Goal: Task Accomplishment & Management: Manage account settings

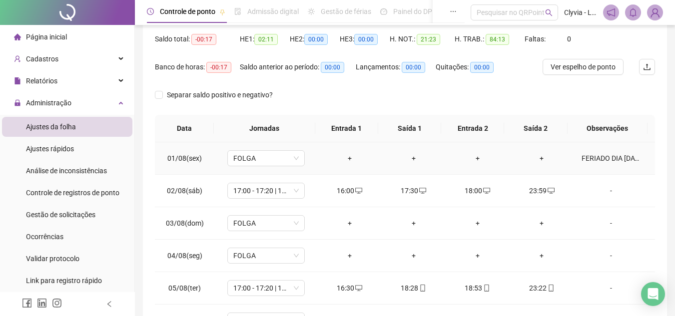
scroll to position [50, 0]
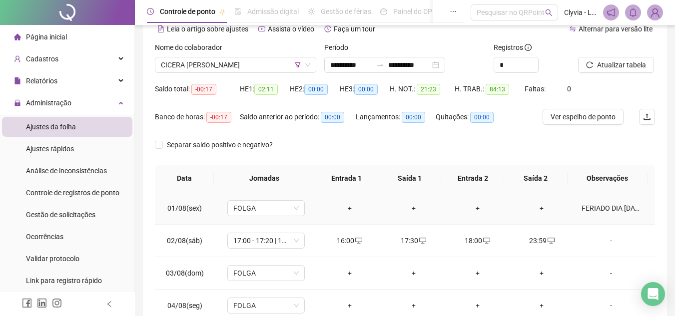
click at [617, 207] on div "FERIADO DIA [DATE]" at bounding box center [611, 208] width 59 height 11
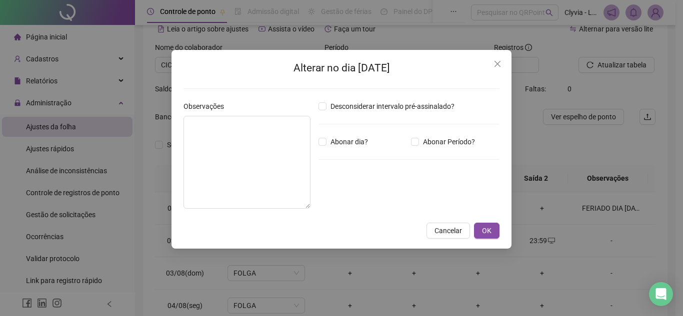
type textarea "**********"
click at [498, 68] on button "Close" at bounding box center [497, 64] width 16 height 16
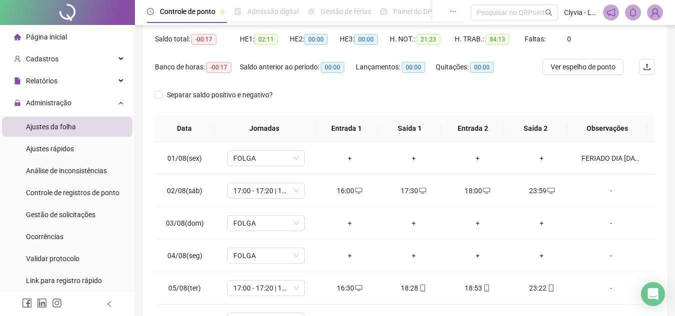
scroll to position [0, 0]
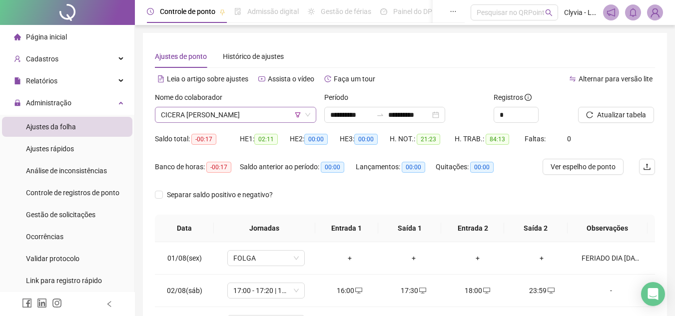
click at [217, 112] on span "CICERA [PERSON_NAME]" at bounding box center [235, 114] width 149 height 15
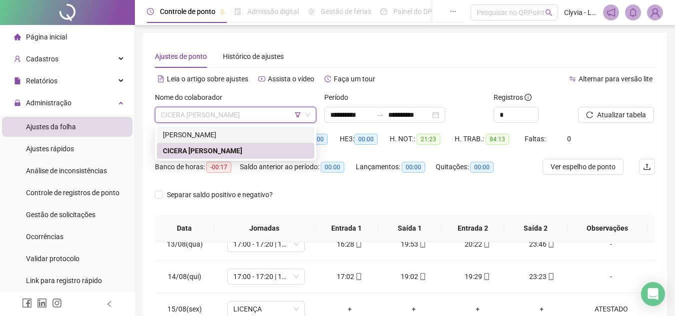
click at [297, 114] on icon "filter" at bounding box center [298, 115] width 6 height 6
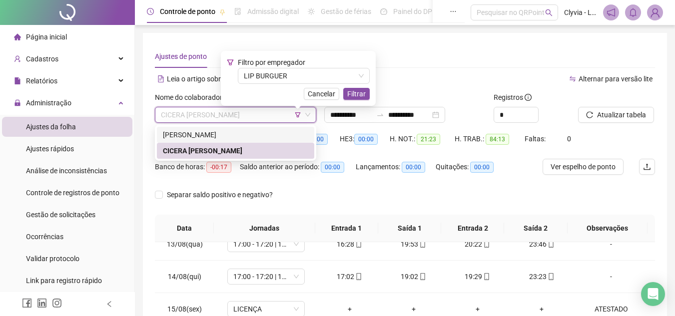
click at [298, 85] on div "Filtro por empregador LIP BURGUER Cancelar Filtrar" at bounding box center [298, 78] width 143 height 43
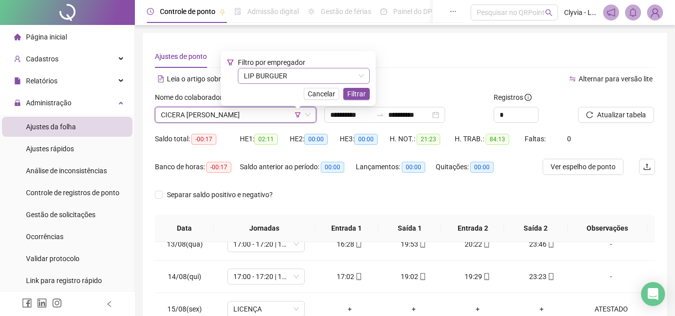
click at [299, 76] on span "LIP BURGUER" at bounding box center [304, 75] width 120 height 15
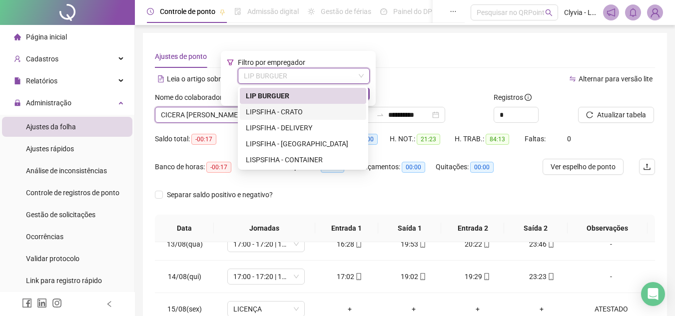
click at [287, 109] on div "LIPSFIHA - CRATO" at bounding box center [303, 111] width 114 height 11
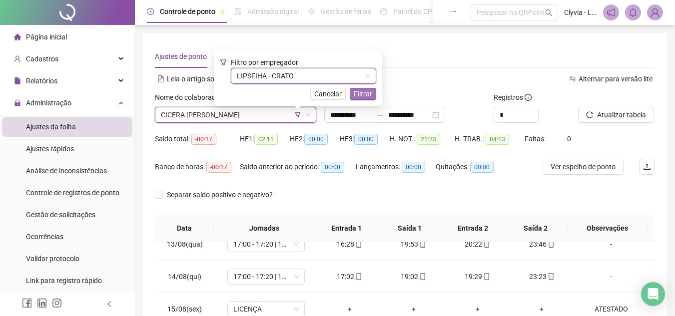
click at [360, 96] on span "Filtrar" at bounding box center [363, 93] width 18 height 11
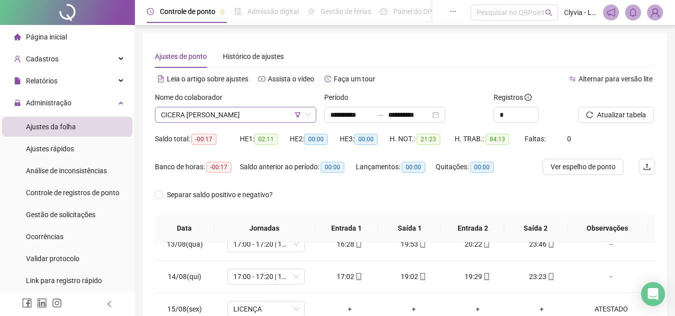
click at [295, 115] on icon "filter" at bounding box center [298, 115] width 6 height 6
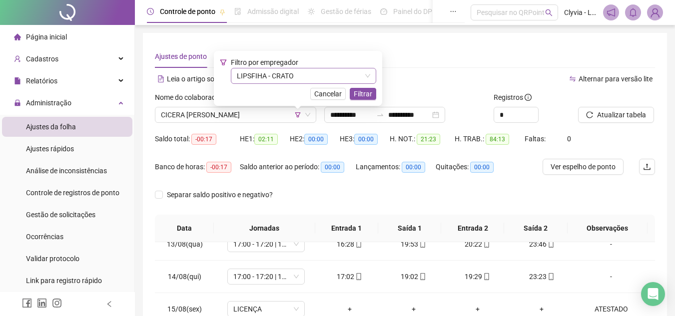
click at [305, 75] on span "LIPSFIHA - CRATO" at bounding box center [303, 75] width 133 height 15
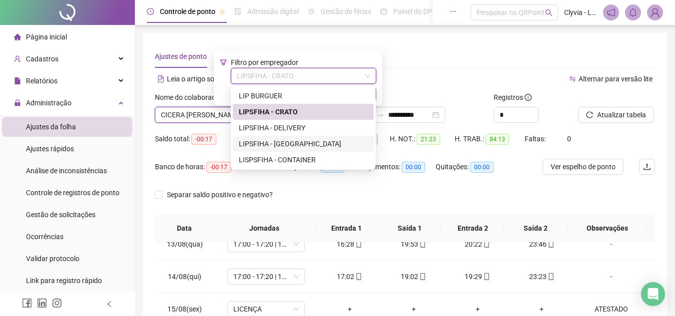
click at [312, 149] on div "LIPSFIHA - [GEOGRAPHIC_DATA]" at bounding box center [303, 144] width 141 height 16
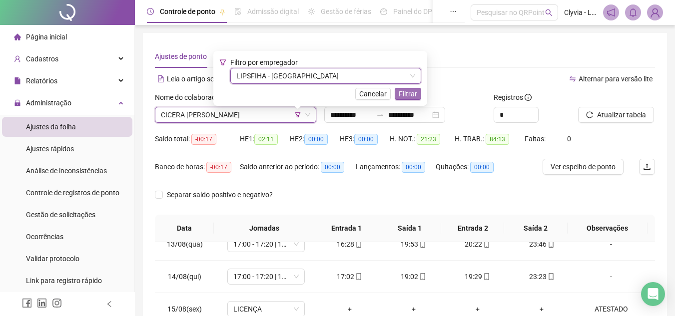
click at [399, 96] on span "Filtrar" at bounding box center [408, 93] width 18 height 11
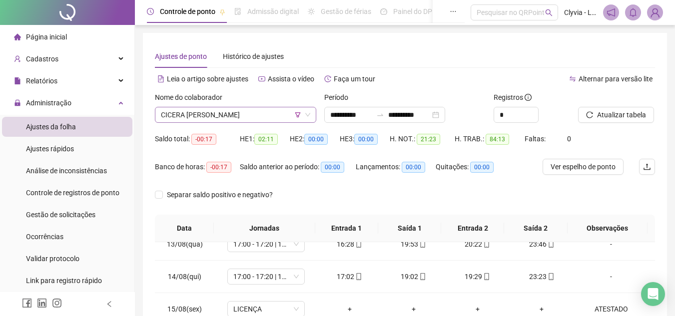
click at [248, 114] on span "CICERA [PERSON_NAME]" at bounding box center [235, 114] width 149 height 15
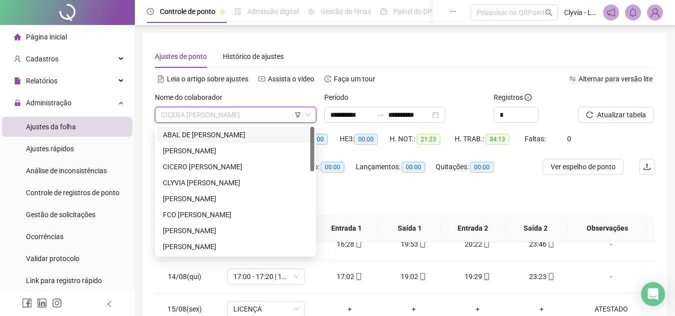
click at [300, 117] on icon "filter" at bounding box center [298, 115] width 6 height 6
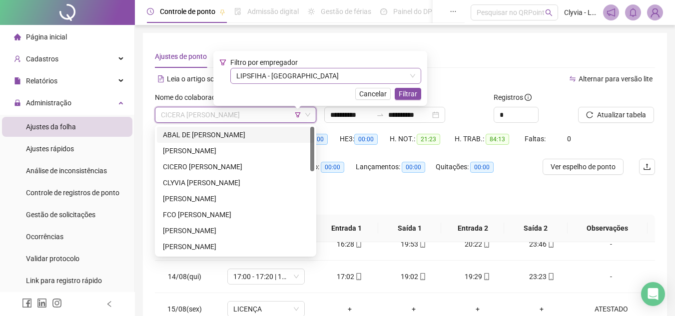
click at [335, 74] on span "LIPSFIHA - [GEOGRAPHIC_DATA]" at bounding box center [325, 75] width 179 height 15
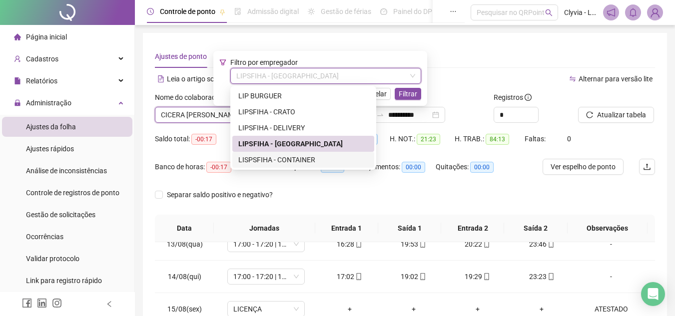
click at [289, 158] on div "LISPSFIHA - CONTAINER" at bounding box center [303, 159] width 130 height 11
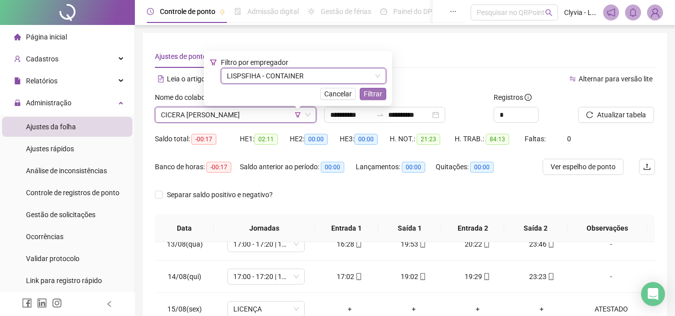
click at [365, 94] on span "Filtrar" at bounding box center [373, 93] width 18 height 11
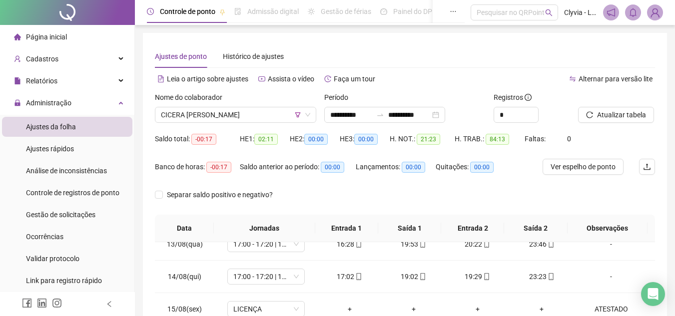
click at [228, 106] on div "Nome do colaborador" at bounding box center [235, 99] width 161 height 15
click at [231, 113] on span "CICERA [PERSON_NAME]" at bounding box center [235, 114] width 149 height 15
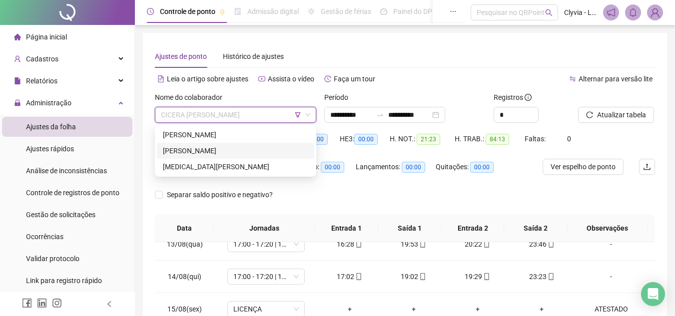
click at [241, 149] on div "[PERSON_NAME]" at bounding box center [235, 150] width 145 height 11
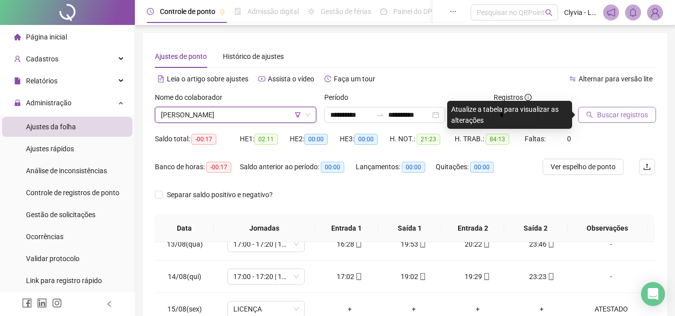
click at [621, 116] on span "Buscar registros" at bounding box center [622, 114] width 51 height 11
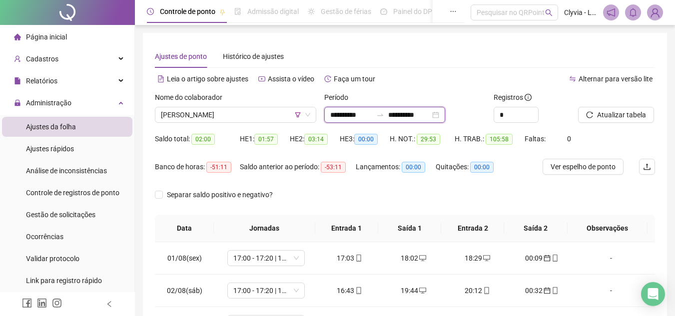
click at [405, 115] on input "**********" at bounding box center [409, 114] width 42 height 11
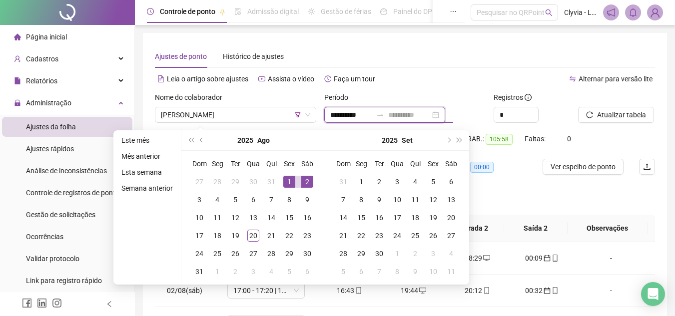
type input "**********"
click at [285, 176] on div "1" at bounding box center [289, 182] width 12 height 12
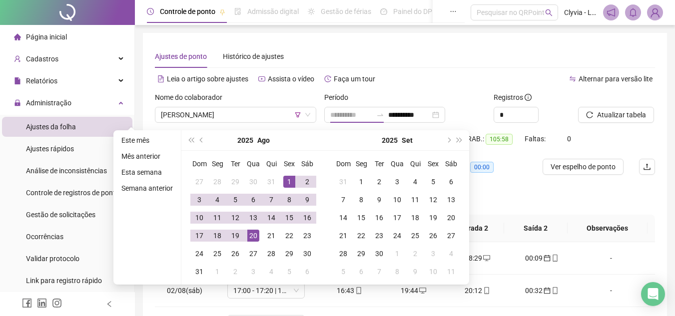
click at [247, 235] on div "20" at bounding box center [253, 236] width 12 height 12
type input "**********"
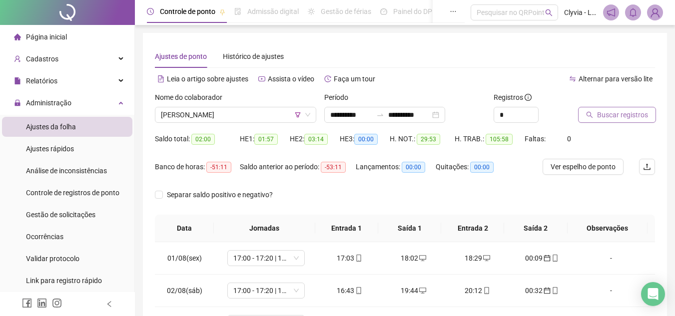
click at [630, 113] on span "Buscar registros" at bounding box center [622, 114] width 51 height 11
click at [275, 112] on span "[PERSON_NAME]" at bounding box center [235, 114] width 149 height 15
click at [305, 112] on icon "down" at bounding box center [308, 115] width 6 height 6
click at [307, 110] on span "[PERSON_NAME]" at bounding box center [235, 114] width 149 height 15
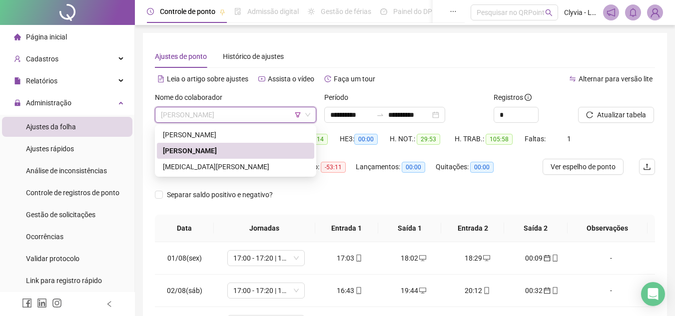
click at [309, 118] on span "[PERSON_NAME]" at bounding box center [235, 114] width 149 height 15
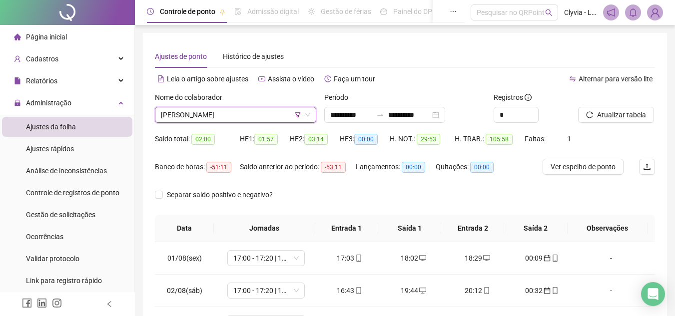
click at [310, 115] on icon "down" at bounding box center [308, 115] width 6 height 6
click at [262, 104] on div "Nome do colaborador" at bounding box center [235, 99] width 161 height 15
click at [260, 113] on span "[PERSON_NAME]" at bounding box center [235, 114] width 149 height 15
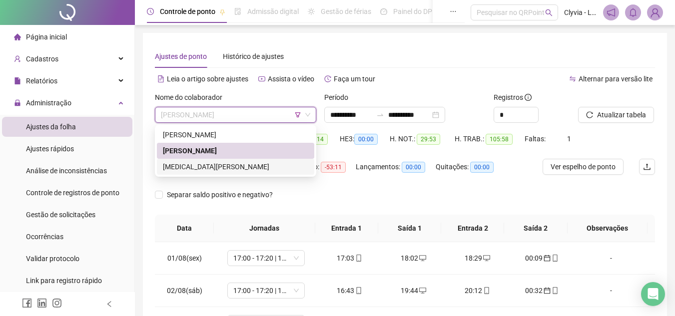
click at [250, 162] on div "[MEDICAL_DATA][PERSON_NAME]" at bounding box center [235, 166] width 145 height 11
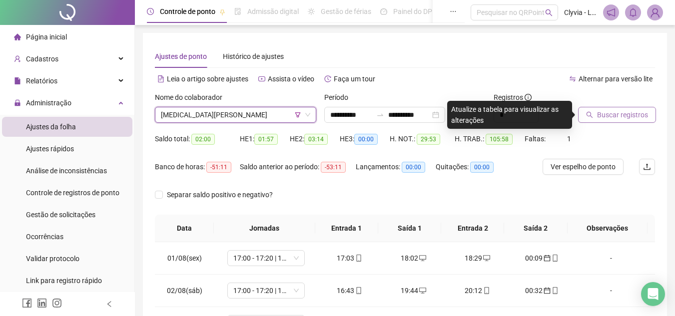
click at [637, 109] on button "Buscar registros" at bounding box center [617, 115] width 78 height 16
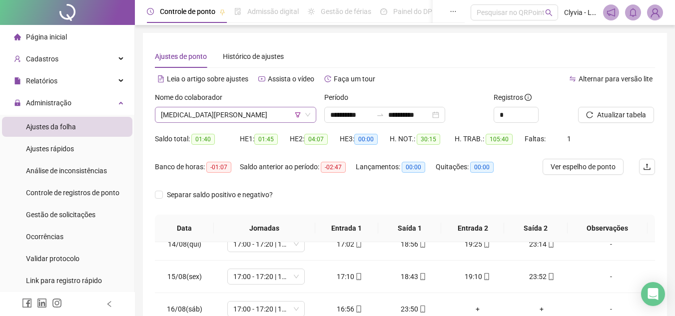
click at [229, 115] on span "[MEDICAL_DATA][PERSON_NAME]" at bounding box center [235, 114] width 149 height 15
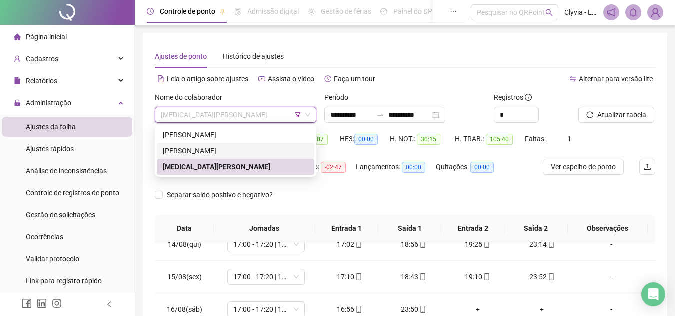
click at [227, 151] on div "[PERSON_NAME]" at bounding box center [235, 150] width 145 height 11
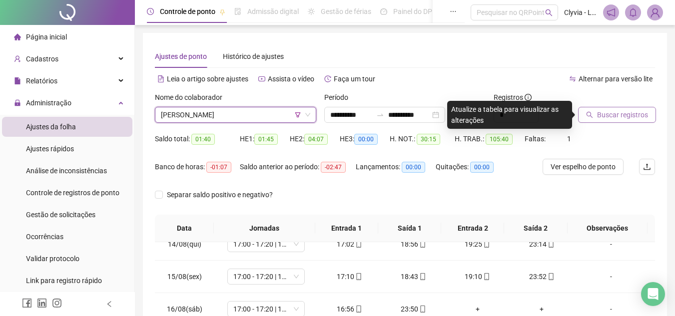
click at [620, 122] on button "Buscar registros" at bounding box center [617, 115] width 78 height 16
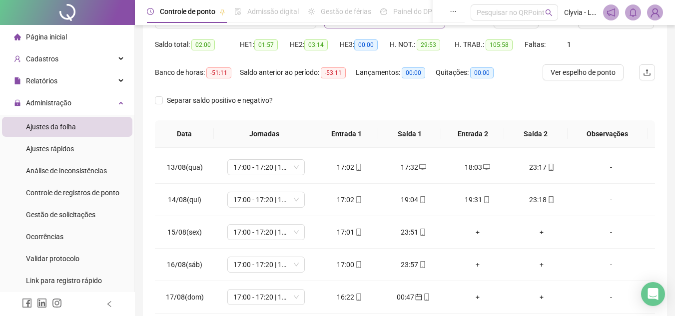
scroll to position [44, 0]
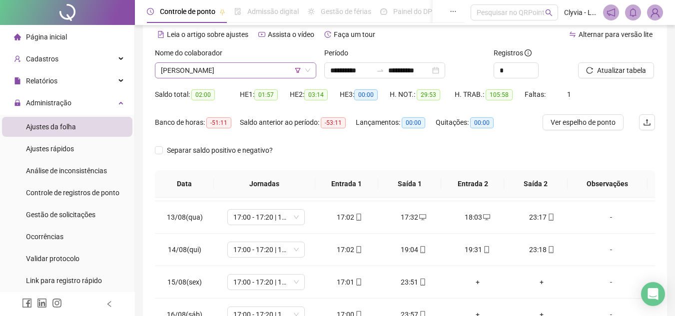
click at [242, 66] on span "[PERSON_NAME]" at bounding box center [235, 70] width 149 height 15
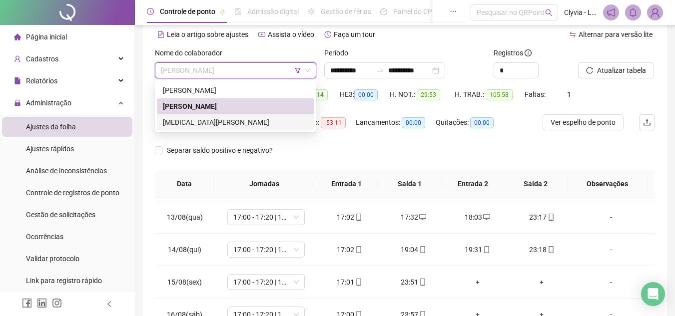
click at [226, 124] on div "[MEDICAL_DATA][PERSON_NAME]" at bounding box center [235, 122] width 145 height 11
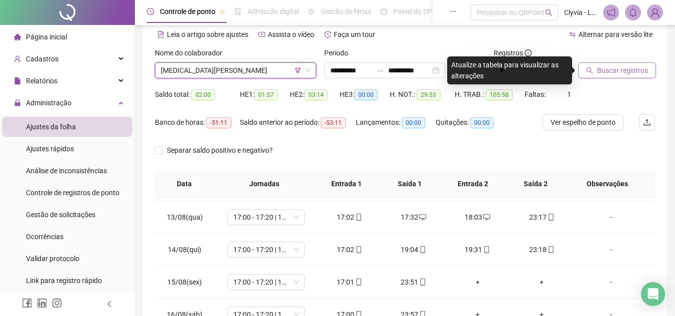
click at [628, 75] on span "Buscar registros" at bounding box center [622, 70] width 51 height 11
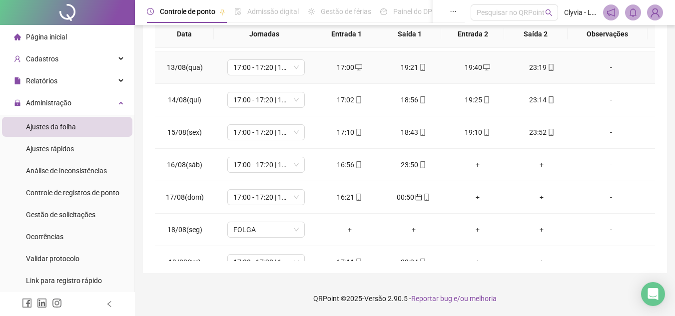
scroll to position [436, 0]
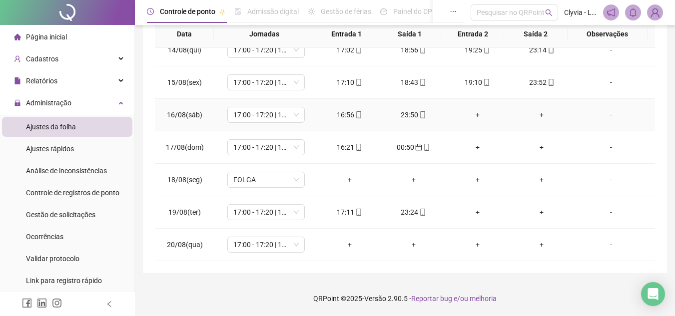
click at [469, 121] on td "+" at bounding box center [478, 115] width 64 height 32
click at [476, 118] on div "+" at bounding box center [478, 114] width 48 height 11
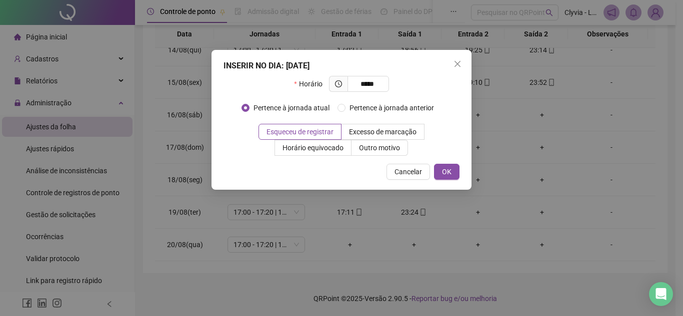
type input "*****"
click at [452, 180] on div "INSERIR NO DIA : [DATE] Horário ***** Pertence à jornada atual Pertence à jorna…" at bounding box center [341, 120] width 260 height 140
click at [451, 174] on span "OK" at bounding box center [446, 171] width 9 height 11
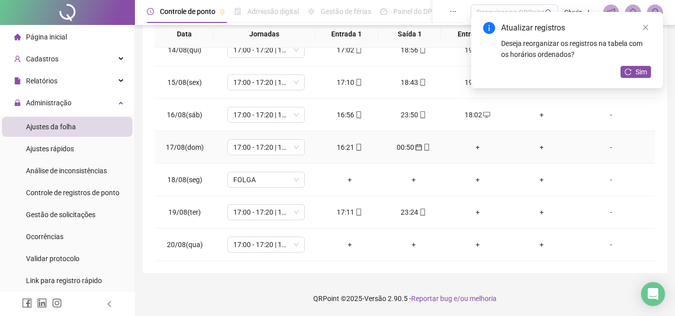
click at [466, 141] on td "+" at bounding box center [478, 147] width 64 height 32
click at [473, 145] on div "+" at bounding box center [478, 147] width 48 height 11
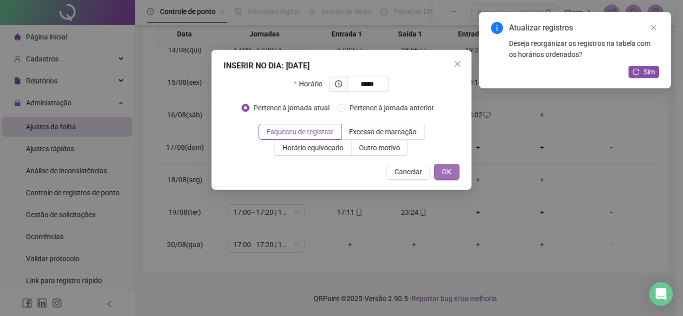
type input "*****"
click at [456, 169] on button "OK" at bounding box center [446, 172] width 25 height 16
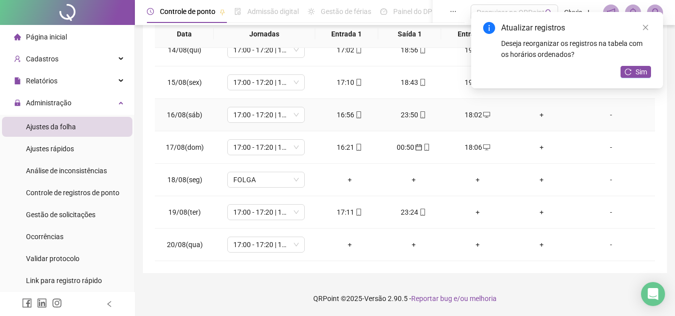
click at [537, 113] on div "+" at bounding box center [542, 114] width 48 height 11
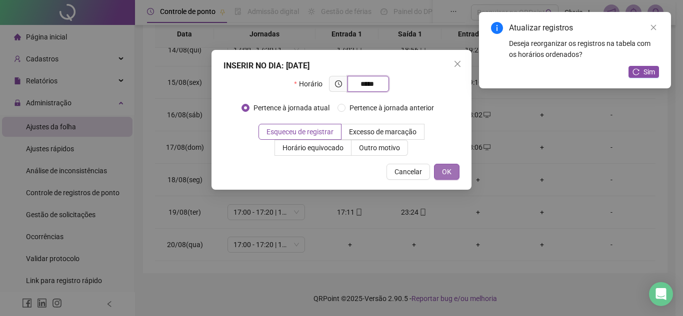
type input "*****"
click at [458, 175] on button "OK" at bounding box center [446, 172] width 25 height 16
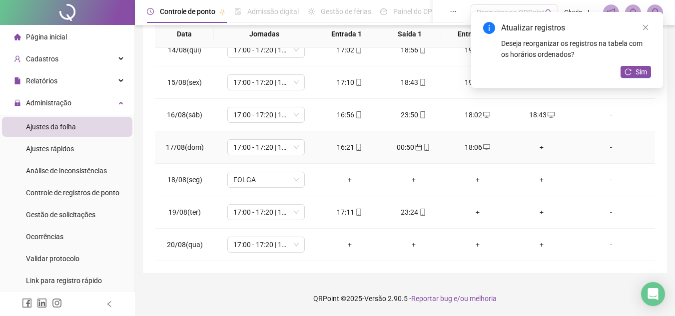
click at [535, 150] on div "+" at bounding box center [542, 147] width 48 height 11
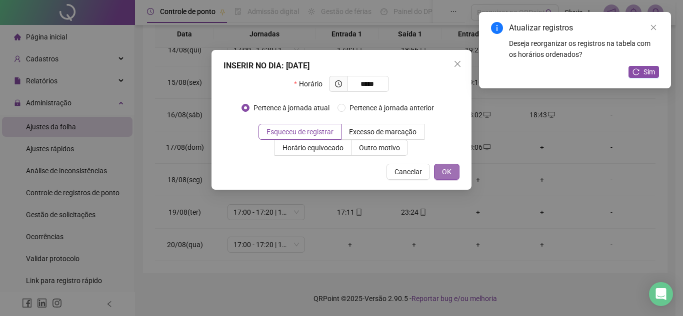
type input "*****"
click at [443, 167] on span "OK" at bounding box center [446, 171] width 9 height 11
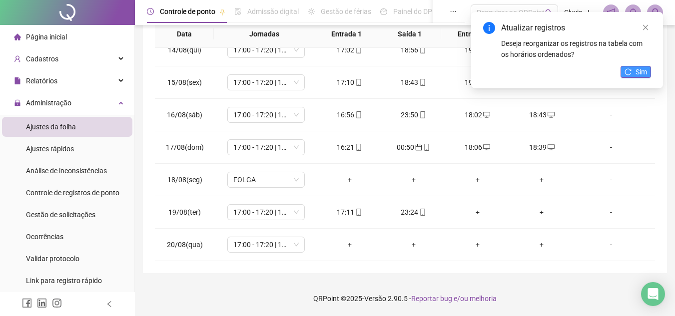
click at [648, 67] on button "Sim" at bounding box center [636, 72] width 30 height 12
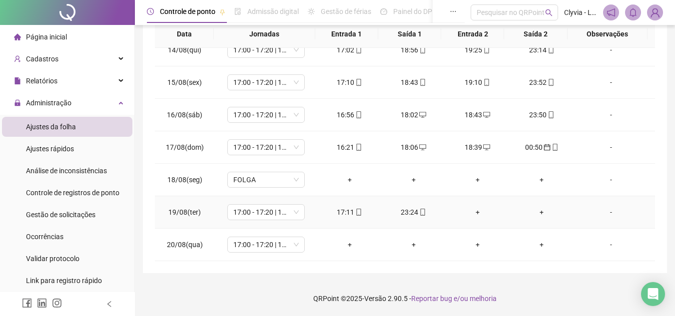
click at [479, 212] on div "+" at bounding box center [478, 212] width 48 height 11
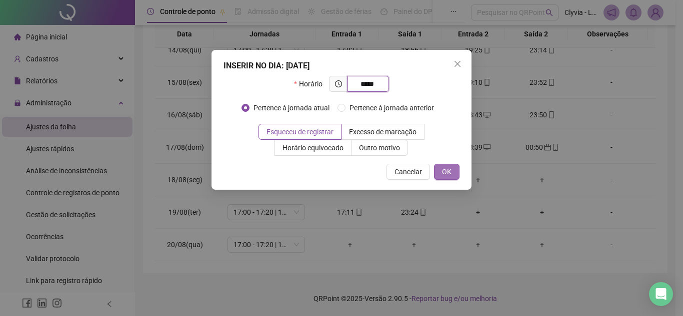
type input "*****"
click at [448, 164] on button "OK" at bounding box center [446, 172] width 25 height 16
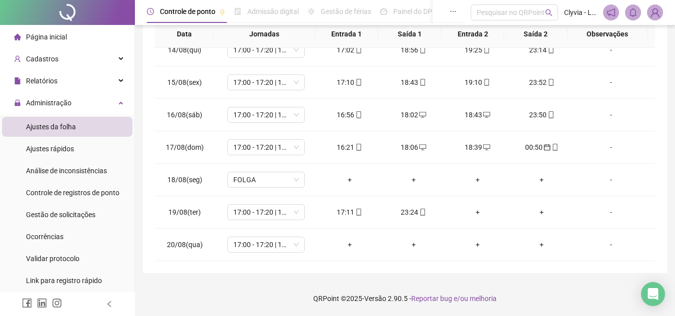
click at [660, 85] on div "**********" at bounding box center [405, 56] width 524 height 435
click at [468, 216] on div "+" at bounding box center [478, 212] width 48 height 11
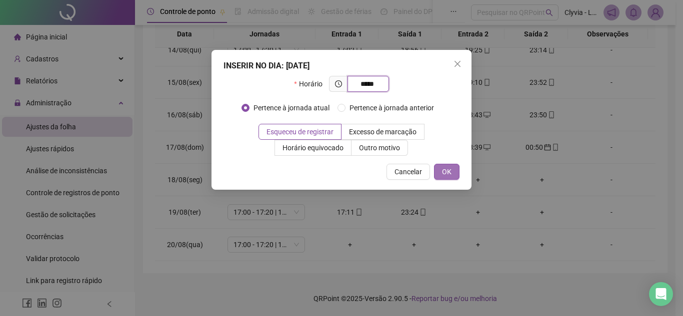
type input "*****"
click at [452, 175] on button "OK" at bounding box center [446, 172] width 25 height 16
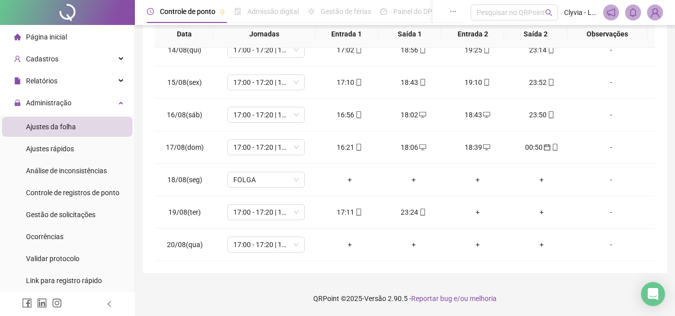
click at [456, 285] on footer "QRPoint © 2025 - Versão 2.90.5 - Reportar bug e/ou melhoria" at bounding box center [405, 298] width 540 height 35
click at [475, 218] on td "+" at bounding box center [478, 212] width 64 height 32
click at [476, 213] on div "+" at bounding box center [478, 212] width 48 height 11
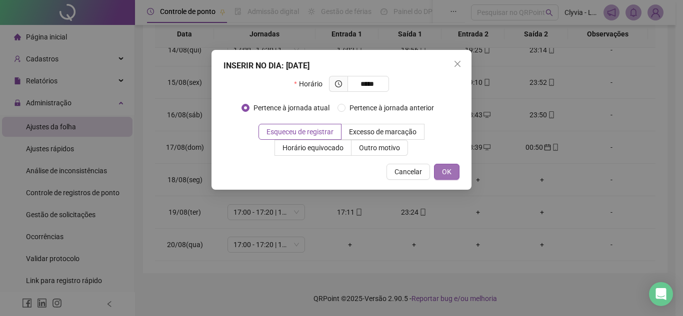
type input "*****"
click at [452, 171] on button "OK" at bounding box center [446, 172] width 25 height 16
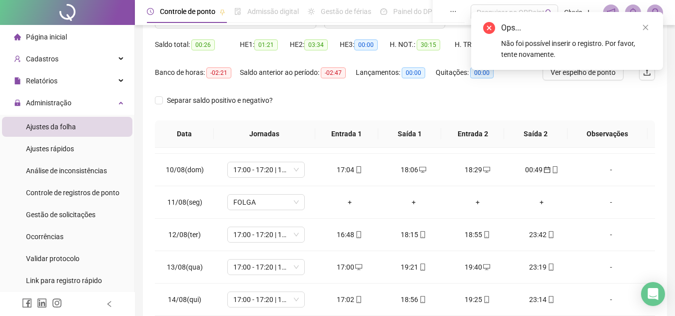
scroll to position [0, 0]
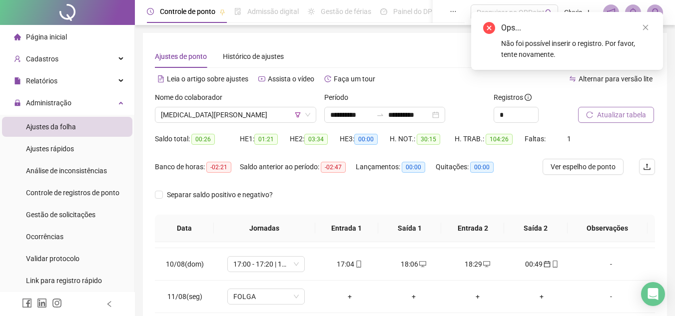
click at [627, 105] on div at bounding box center [604, 99] width 52 height 15
click at [629, 112] on span "Atualizar tabela" at bounding box center [621, 114] width 49 height 11
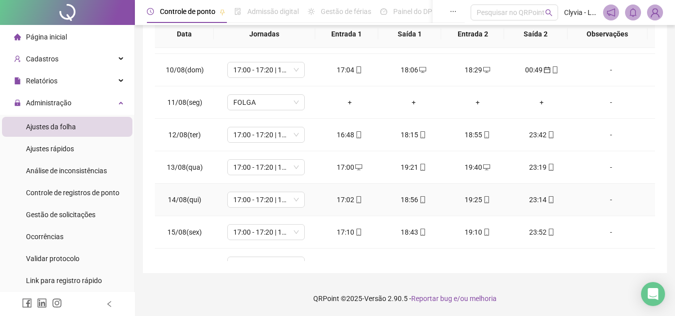
scroll to position [436, 0]
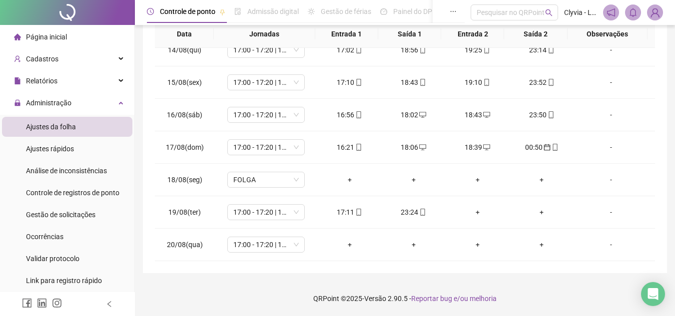
click at [656, 85] on div "**********" at bounding box center [405, 56] width 524 height 435
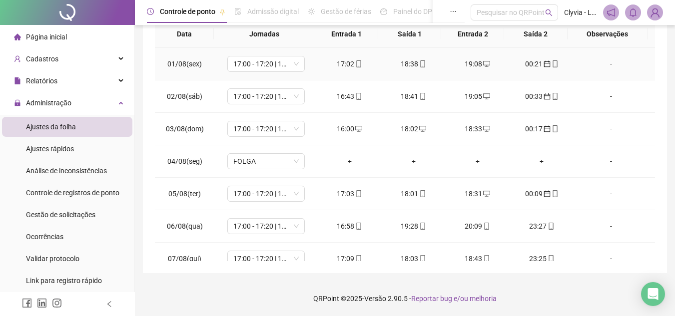
scroll to position [0, 0]
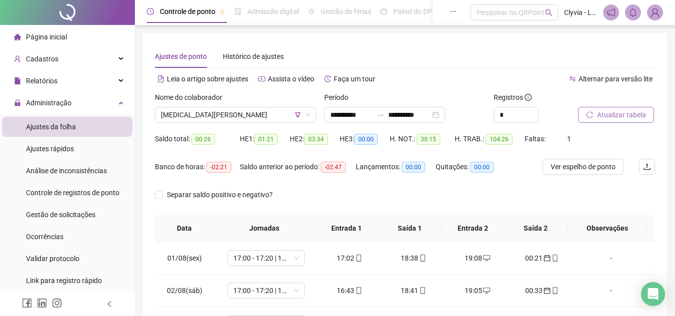
click at [622, 115] on span "Atualizar tabela" at bounding box center [621, 114] width 49 height 11
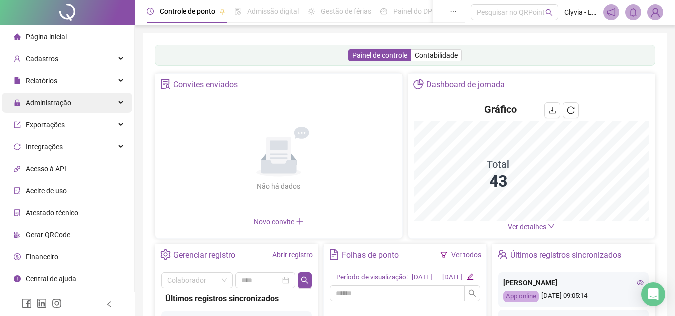
click at [54, 101] on span "Administração" at bounding box center [48, 103] width 45 height 8
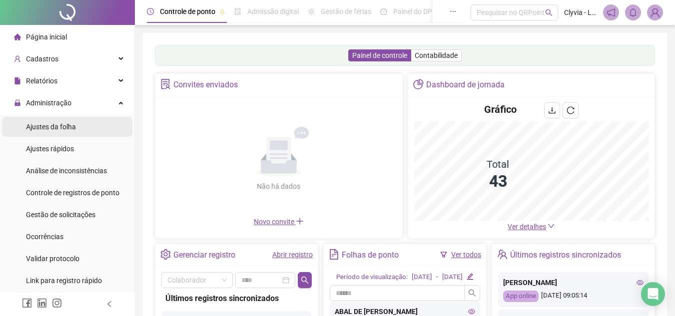
click at [61, 131] on div "Ajustes da folha" at bounding box center [51, 127] width 50 height 20
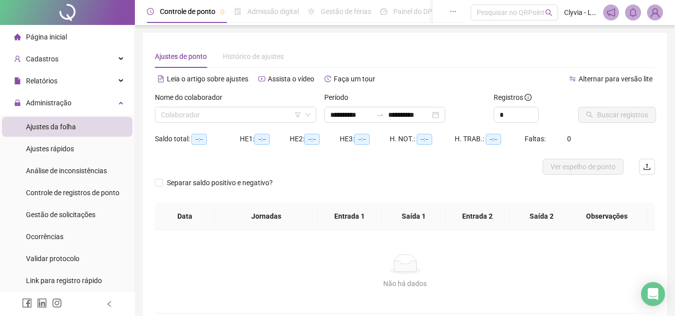
type input "**********"
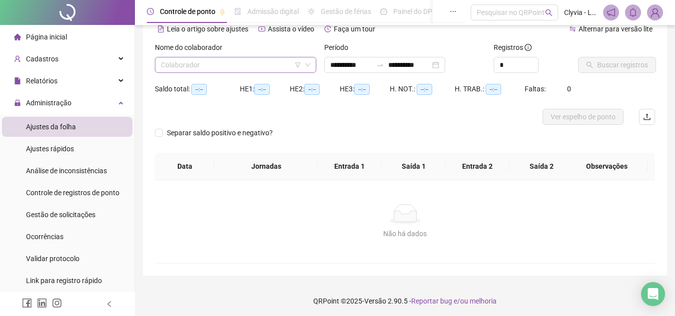
click at [299, 66] on icon "filter" at bounding box center [298, 65] width 6 height 6
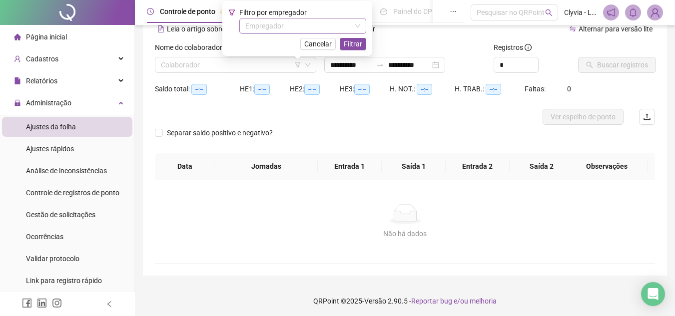
click at [305, 29] on input "search" at bounding box center [298, 25] width 106 height 15
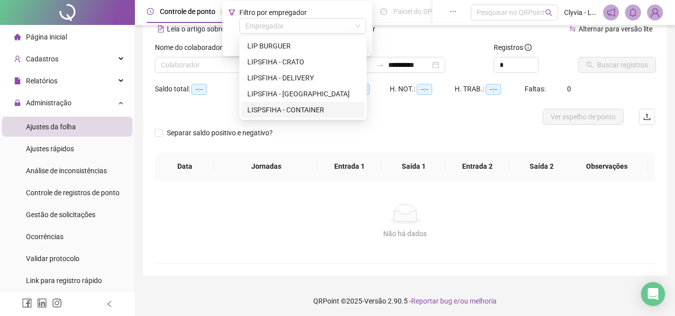
click at [301, 110] on div "LISPSFIHA - CONTAINER" at bounding box center [302, 109] width 111 height 11
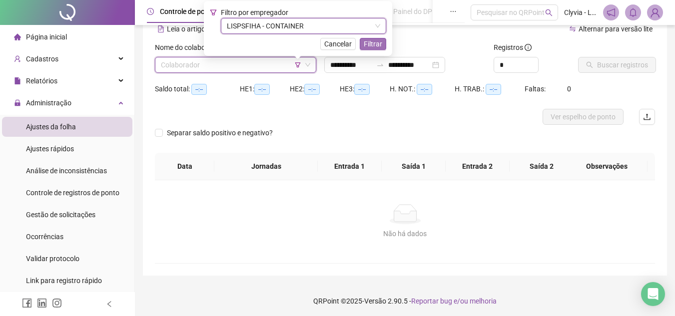
click at [381, 43] on span "Filtrar" at bounding box center [373, 43] width 18 height 11
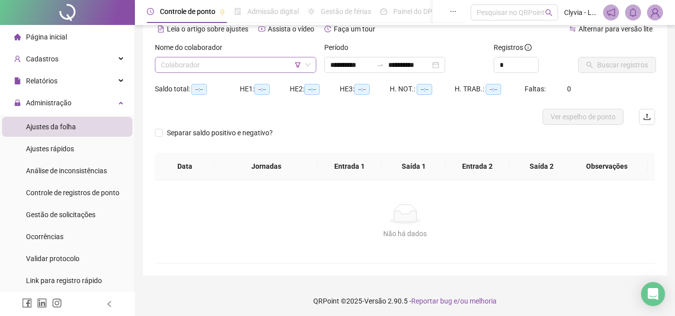
click at [263, 66] on input "search" at bounding box center [231, 64] width 140 height 15
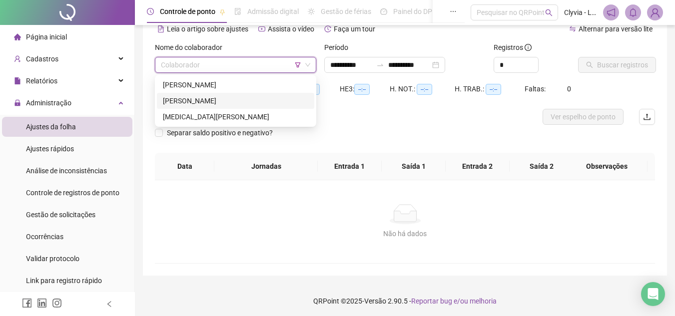
click at [225, 98] on div "[PERSON_NAME]" at bounding box center [235, 100] width 145 height 11
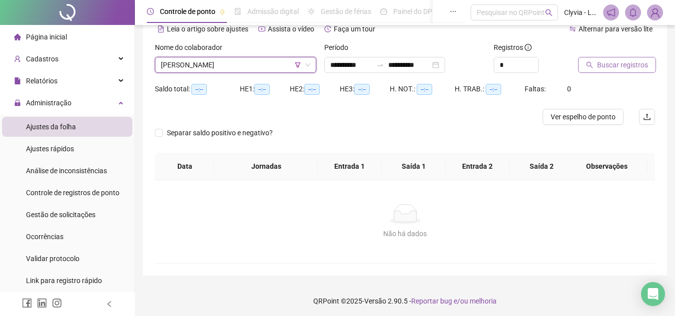
click at [624, 66] on span "Buscar registros" at bounding box center [622, 64] width 51 height 11
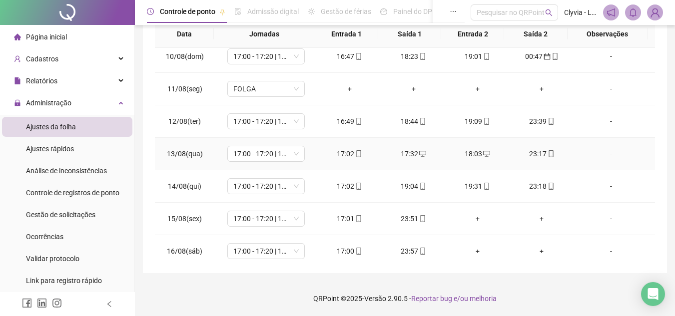
scroll to position [404, 0]
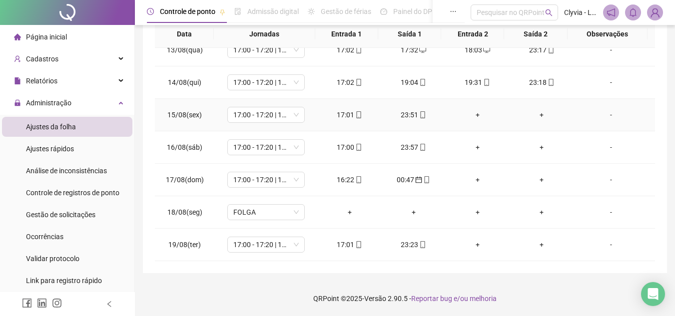
click at [474, 118] on div "+" at bounding box center [478, 114] width 48 height 11
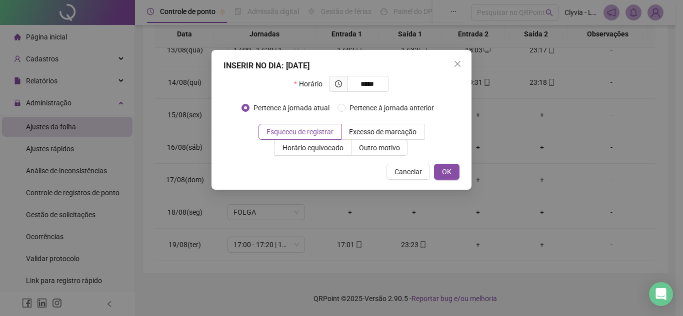
type input "*****"
click at [460, 164] on div "INSERIR NO DIA : 15/08/2025 Horário ***** Pertence à jornada atual Pertence à j…" at bounding box center [341, 120] width 260 height 140
click at [455, 172] on button "OK" at bounding box center [446, 172] width 25 height 16
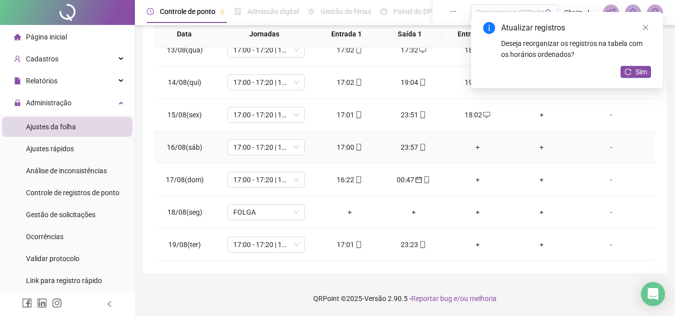
click at [469, 144] on div "+" at bounding box center [478, 147] width 48 height 11
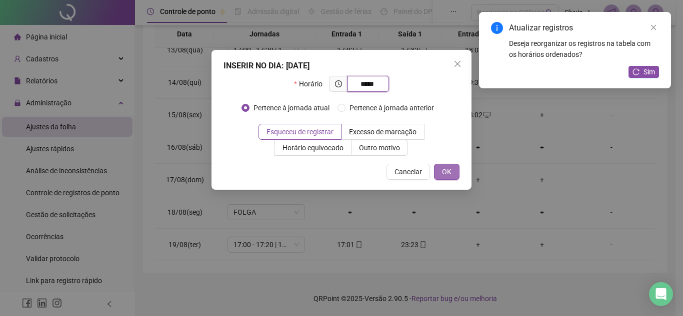
type input "*****"
click at [451, 167] on span "OK" at bounding box center [446, 171] width 9 height 11
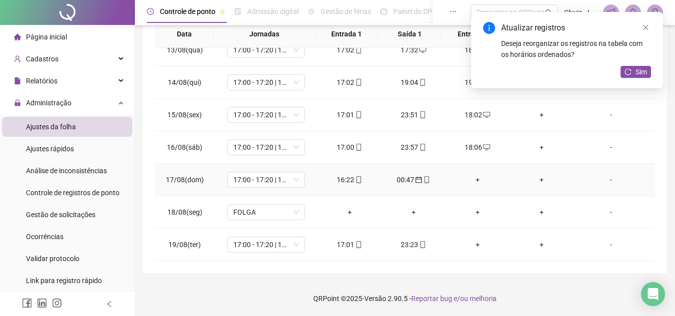
click at [476, 182] on div "+" at bounding box center [478, 179] width 48 height 11
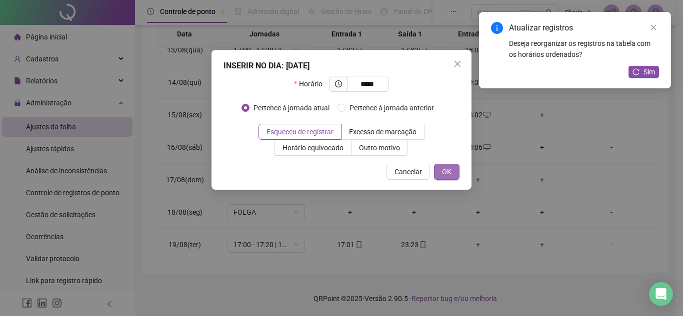
type input "*****"
click at [454, 174] on button "OK" at bounding box center [446, 172] width 25 height 16
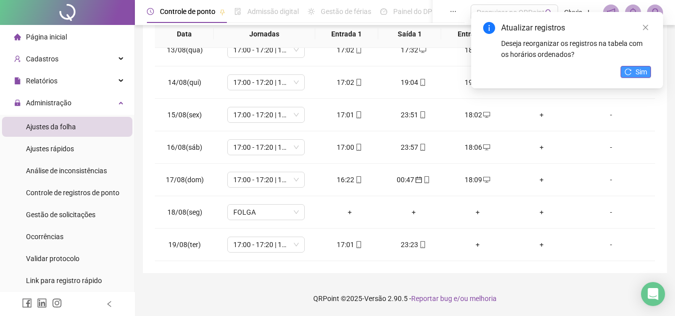
click at [642, 72] on span "Sim" at bounding box center [641, 71] width 11 height 11
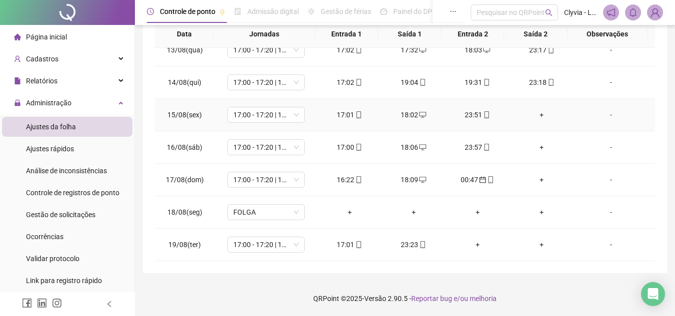
click at [543, 117] on div "+" at bounding box center [542, 114] width 48 height 11
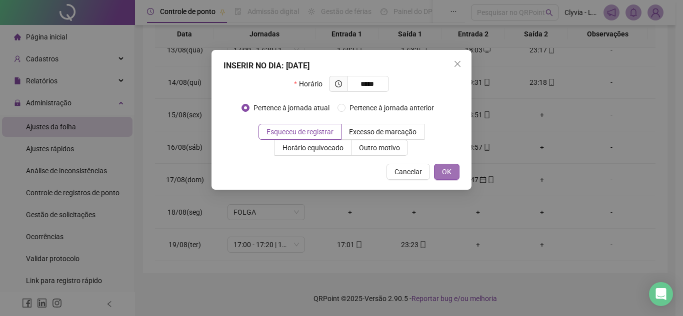
type input "*****"
click at [441, 173] on button "OK" at bounding box center [446, 172] width 25 height 16
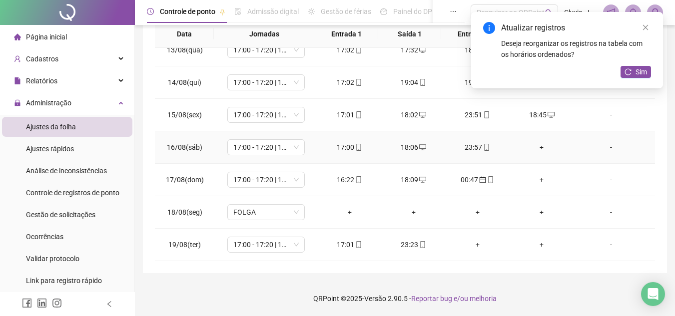
click at [532, 140] on td "+" at bounding box center [542, 147] width 64 height 32
click at [540, 145] on div "+" at bounding box center [542, 147] width 48 height 11
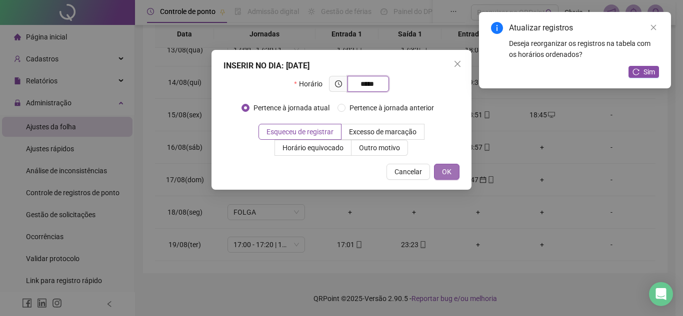
type input "*****"
click at [448, 172] on span "OK" at bounding box center [446, 171] width 9 height 11
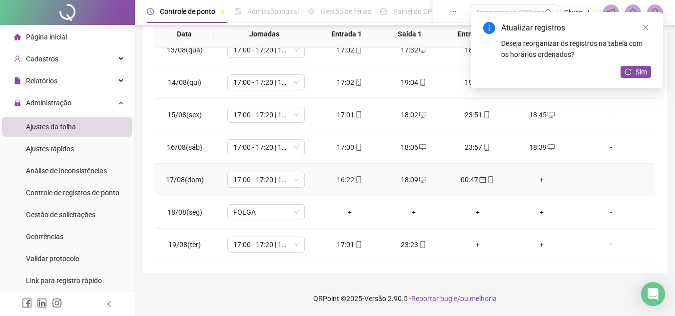
click at [538, 181] on div "+" at bounding box center [542, 179] width 48 height 11
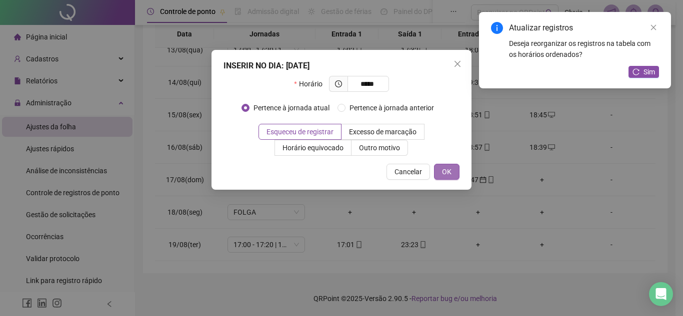
type input "*****"
click at [449, 175] on span "OK" at bounding box center [446, 171] width 9 height 11
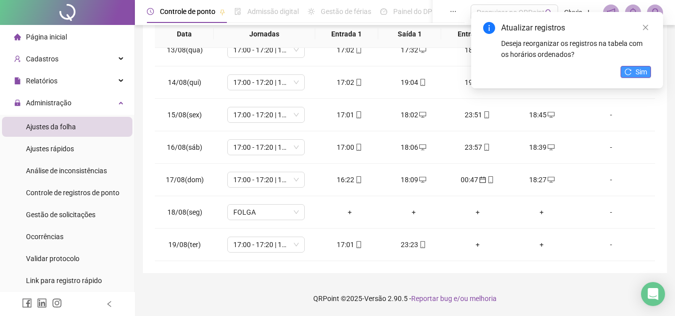
click at [636, 67] on span "Sim" at bounding box center [641, 71] width 11 height 11
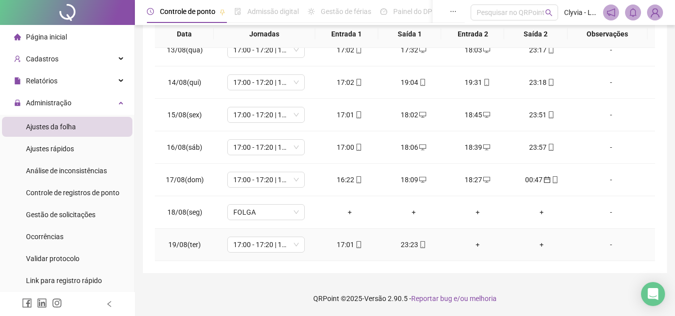
click at [474, 248] on div "+" at bounding box center [478, 244] width 48 height 11
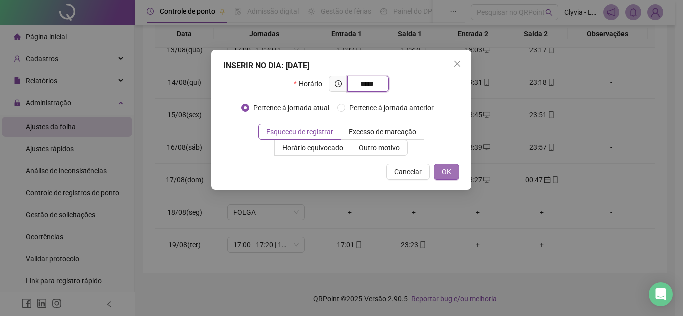
type input "*****"
click at [444, 174] on span "OK" at bounding box center [446, 171] width 9 height 11
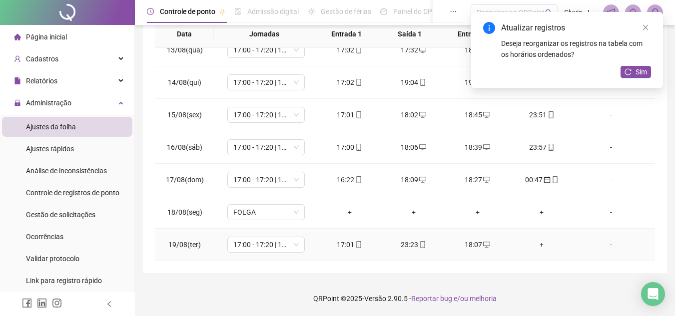
click at [538, 247] on div "+" at bounding box center [542, 244] width 48 height 11
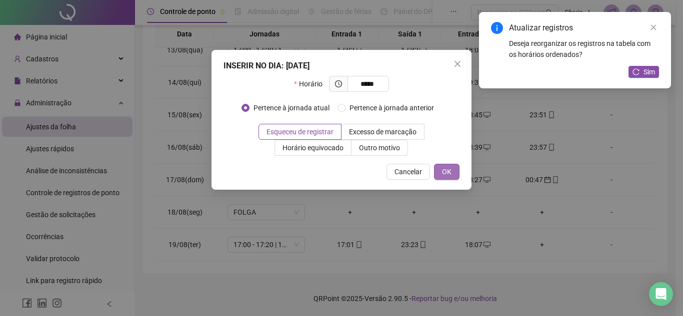
type input "*****"
click at [449, 176] on span "OK" at bounding box center [446, 171] width 9 height 11
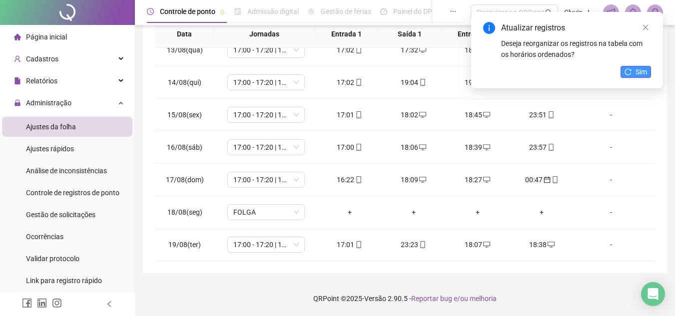
click at [641, 76] on span "Sim" at bounding box center [641, 71] width 11 height 11
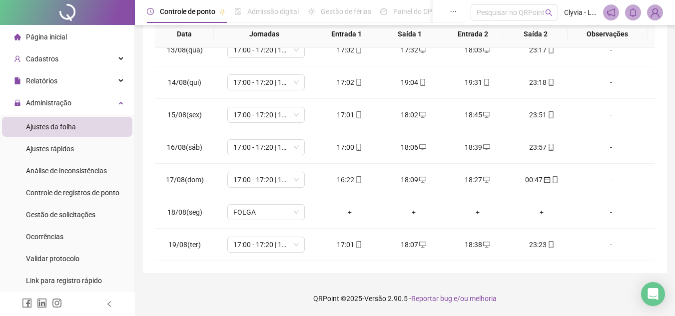
scroll to position [0, 0]
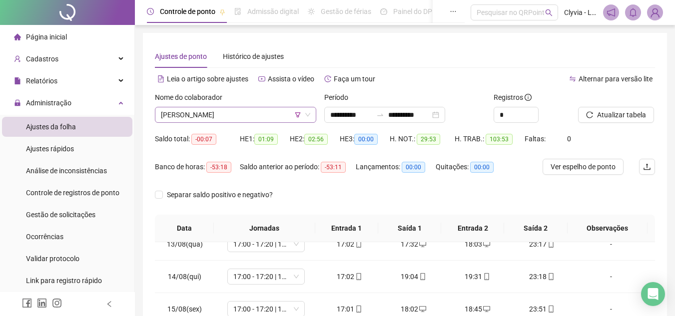
click at [227, 119] on span "[PERSON_NAME]" at bounding box center [235, 114] width 149 height 15
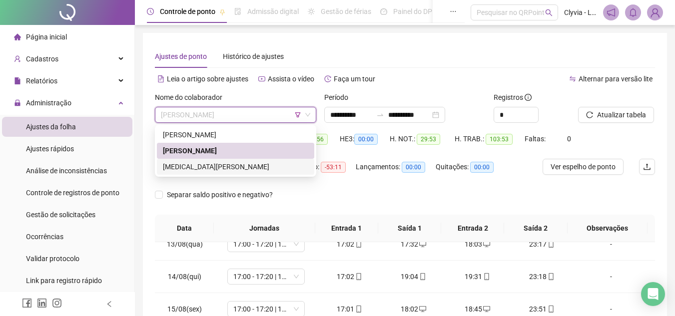
click at [227, 170] on div "[MEDICAL_DATA][PERSON_NAME]" at bounding box center [235, 166] width 145 height 11
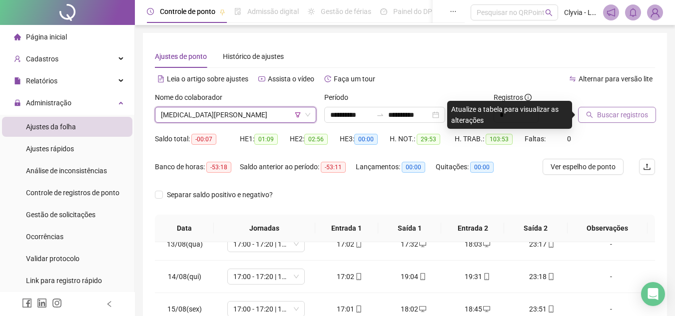
click at [618, 109] on button "Buscar registros" at bounding box center [617, 115] width 78 height 16
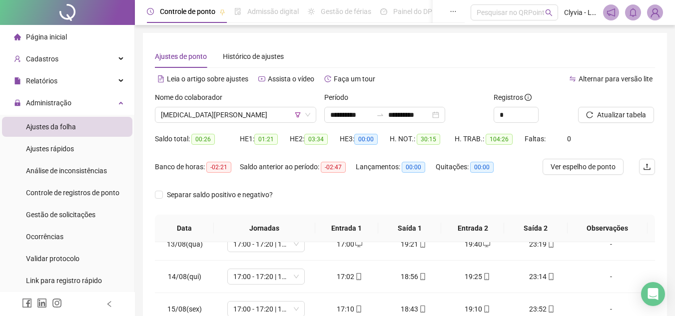
scroll to position [194, 0]
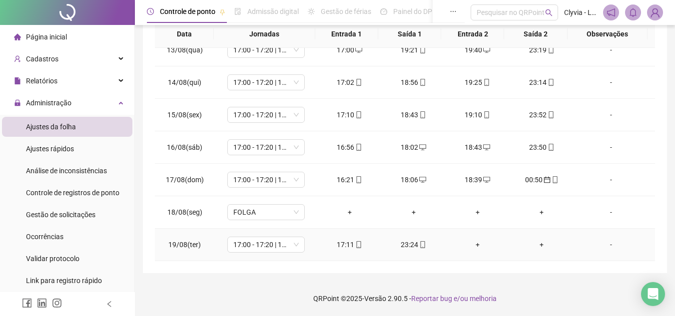
click at [470, 243] on div "+" at bounding box center [478, 244] width 48 height 11
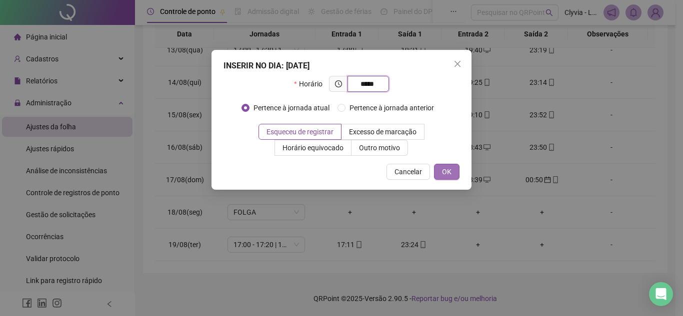
type input "*****"
click at [451, 173] on button "OK" at bounding box center [446, 172] width 25 height 16
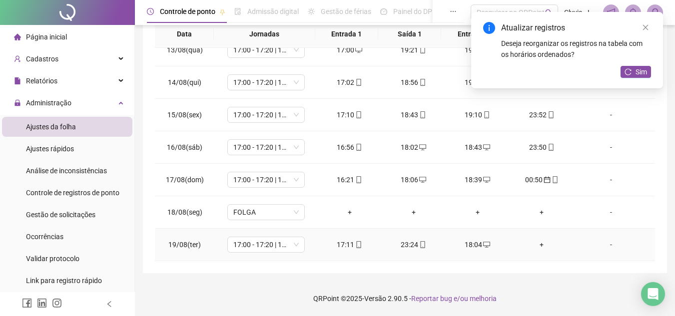
click at [536, 247] on div "+" at bounding box center [542, 244] width 48 height 11
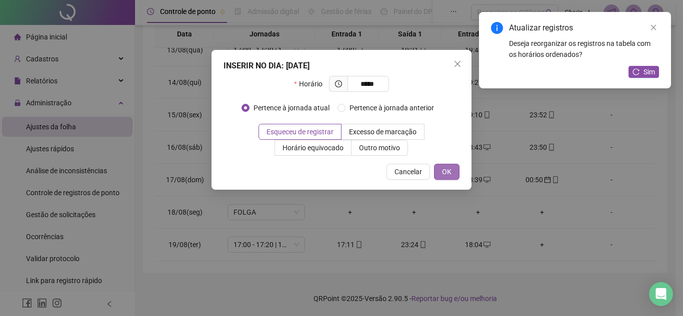
type input "*****"
click at [450, 169] on span "OK" at bounding box center [446, 171] width 9 height 11
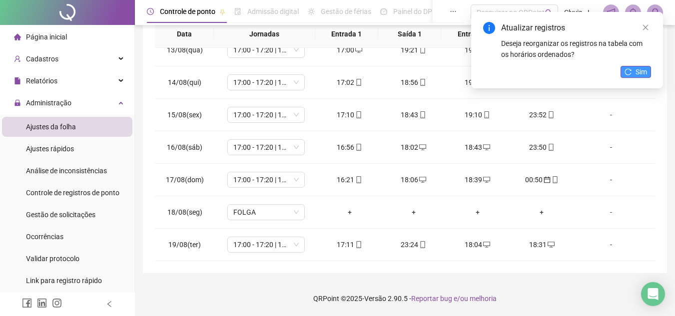
click at [639, 68] on span "Sim" at bounding box center [641, 71] width 11 height 11
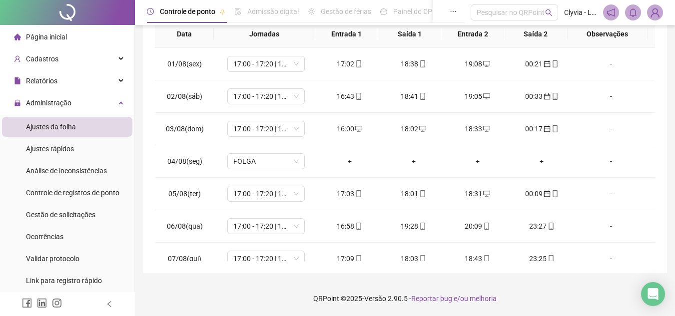
scroll to position [0, 0]
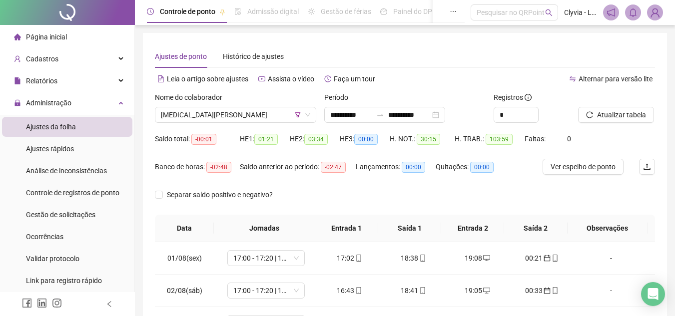
click at [237, 128] on div "Nome do colaborador YASMIN FERREIRA PACHECO" at bounding box center [235, 111] width 169 height 39
click at [242, 120] on span "[MEDICAL_DATA][PERSON_NAME]" at bounding box center [235, 114] width 149 height 15
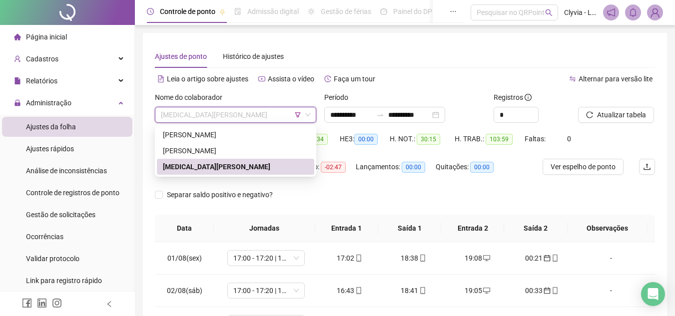
click at [225, 159] on div "[MEDICAL_DATA][PERSON_NAME]" at bounding box center [235, 167] width 157 height 16
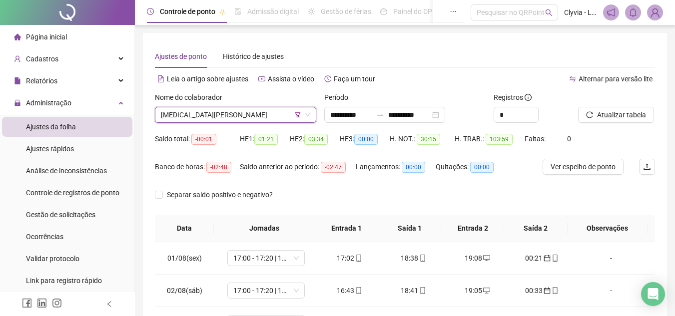
click at [238, 91] on div "Leia o artigo sobre ajustes Assista o vídeo Faça um tour" at bounding box center [280, 84] width 250 height 16
click at [231, 118] on span "[MEDICAL_DATA][PERSON_NAME]" at bounding box center [235, 114] width 149 height 15
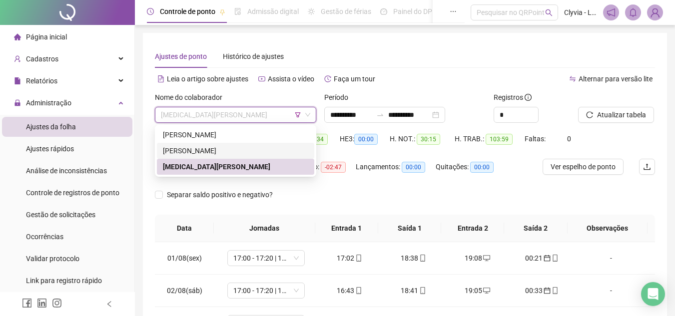
click at [218, 155] on div "[PERSON_NAME]" at bounding box center [235, 150] width 145 height 11
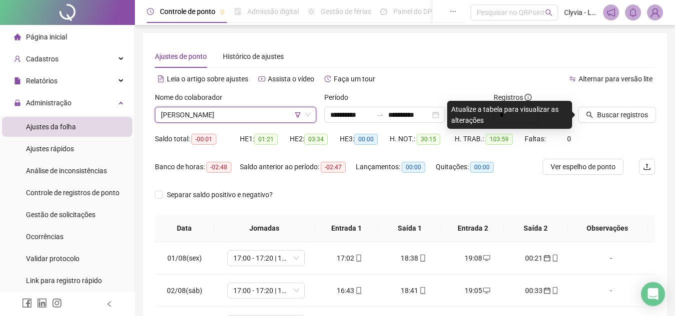
click at [603, 95] on div at bounding box center [604, 99] width 52 height 15
click at [604, 117] on span "Buscar registros" at bounding box center [622, 114] width 51 height 11
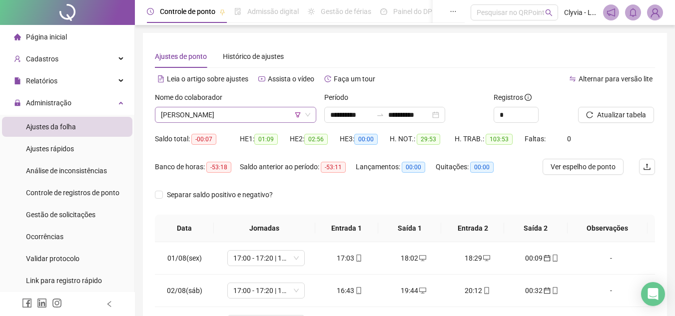
click at [232, 117] on span "[PERSON_NAME]" at bounding box center [235, 114] width 149 height 15
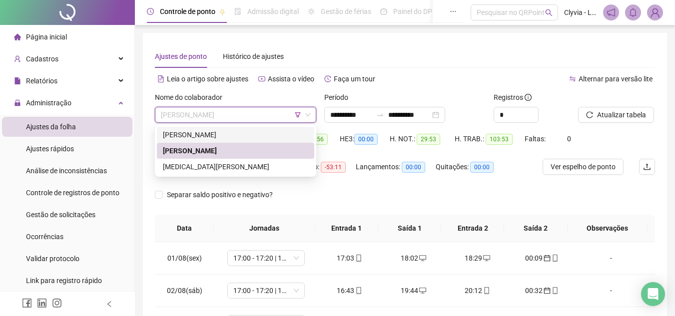
click at [253, 139] on div "[PERSON_NAME]" at bounding box center [235, 134] width 145 height 11
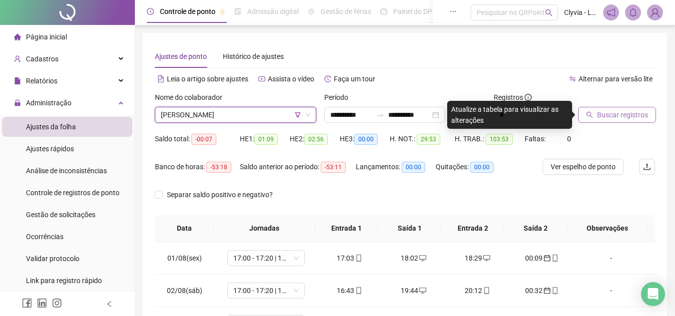
click at [650, 115] on button "Buscar registros" at bounding box center [617, 115] width 78 height 16
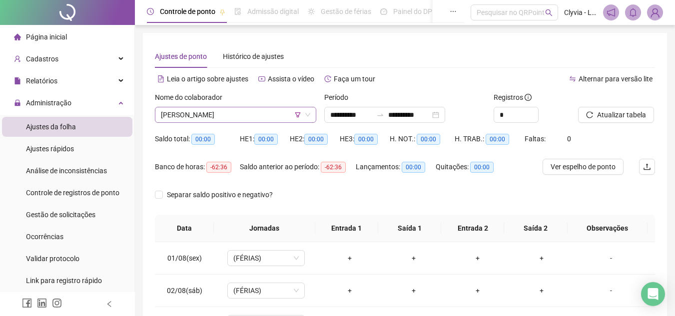
click at [253, 110] on span "[PERSON_NAME]" at bounding box center [235, 114] width 149 height 15
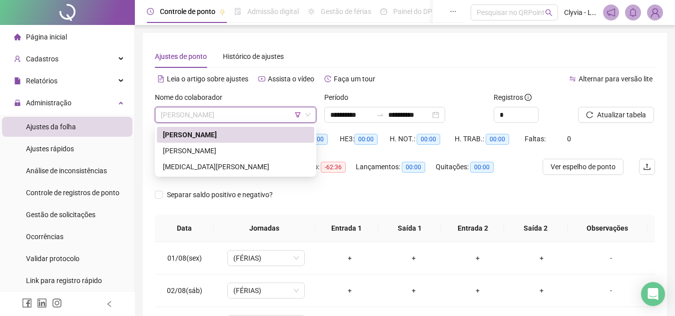
click at [305, 116] on icon "down" at bounding box center [308, 115] width 6 height 6
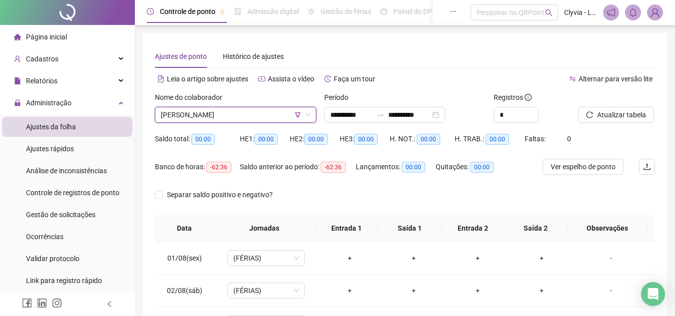
click at [297, 120] on span "[PERSON_NAME]" at bounding box center [235, 114] width 149 height 15
click at [297, 114] on icon "filter" at bounding box center [298, 115] width 6 height 6
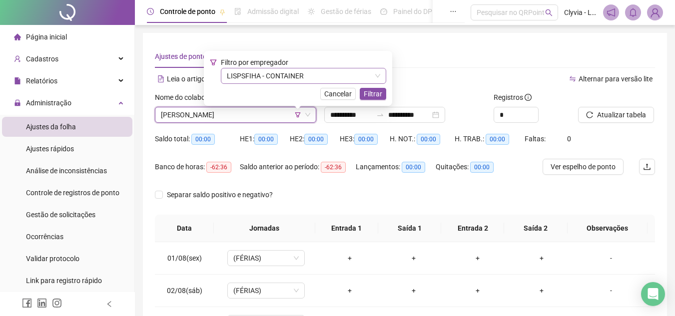
click at [326, 71] on span "LISPSFIHA - CONTAINER" at bounding box center [303, 75] width 153 height 15
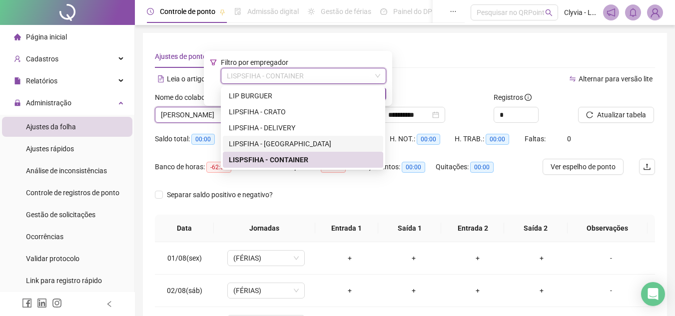
click at [276, 144] on div "LIPSFIHA - [GEOGRAPHIC_DATA]" at bounding box center [303, 143] width 148 height 11
click at [276, 144] on span "00:00" at bounding box center [265, 139] width 23 height 11
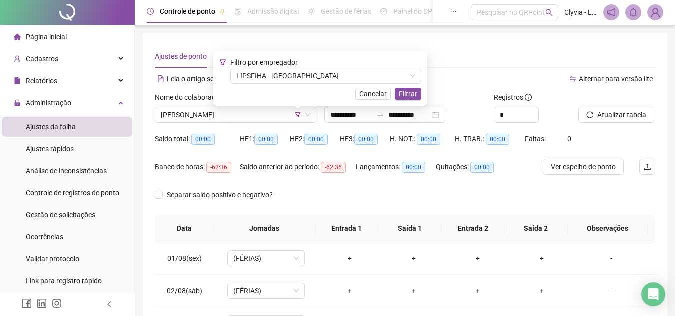
click at [399, 97] on span "Filtrar" at bounding box center [408, 93] width 18 height 11
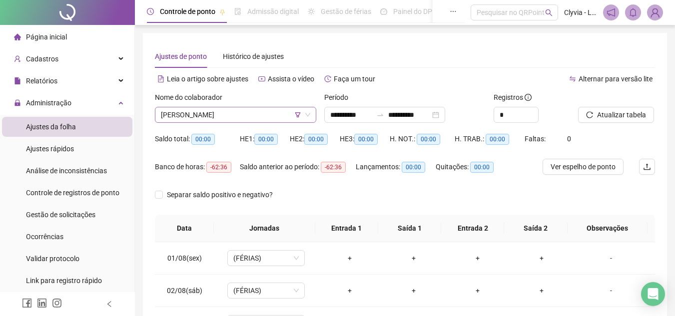
click at [246, 119] on span "[PERSON_NAME]" at bounding box center [235, 114] width 149 height 15
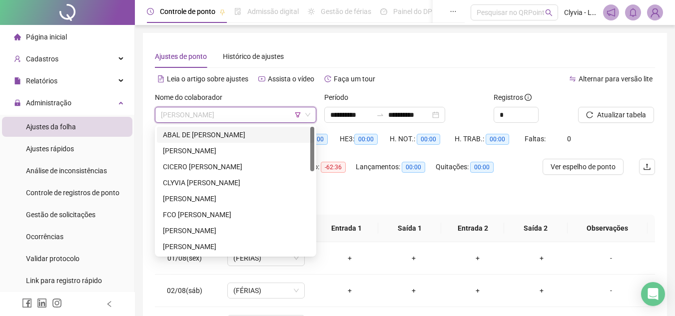
click at [234, 141] on div "ABAL DE [PERSON_NAME]" at bounding box center [235, 135] width 157 height 16
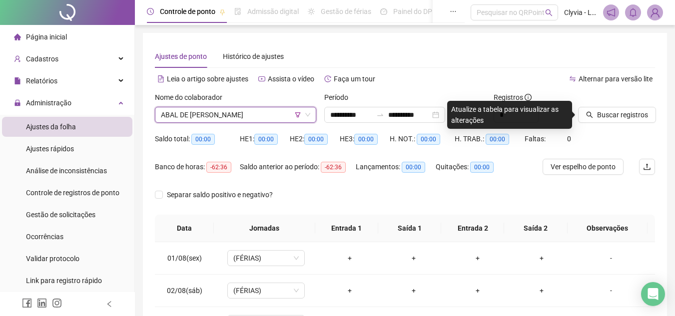
click at [608, 123] on div "Buscar registros" at bounding box center [616, 111] width 85 height 39
click at [610, 118] on span "Buscar registros" at bounding box center [622, 114] width 51 height 11
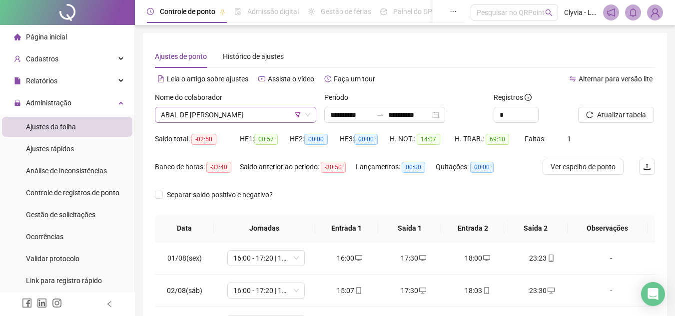
click at [242, 120] on span "ABAL DE [PERSON_NAME]" at bounding box center [235, 114] width 149 height 15
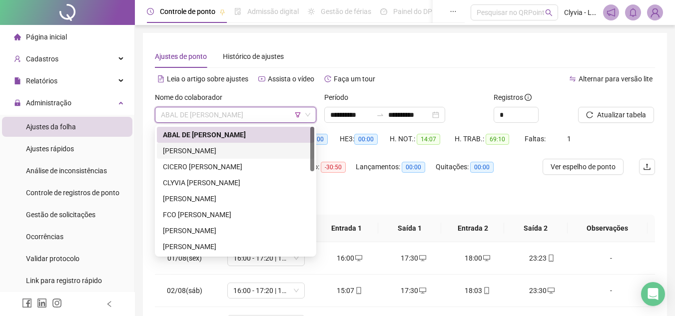
click at [209, 157] on div "[PERSON_NAME]" at bounding box center [235, 151] width 157 height 16
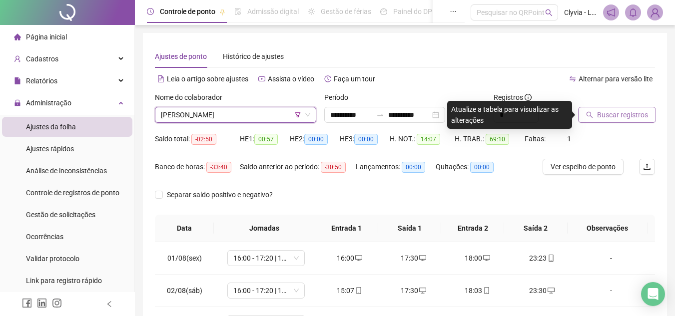
click at [596, 121] on button "Buscar registros" at bounding box center [617, 115] width 78 height 16
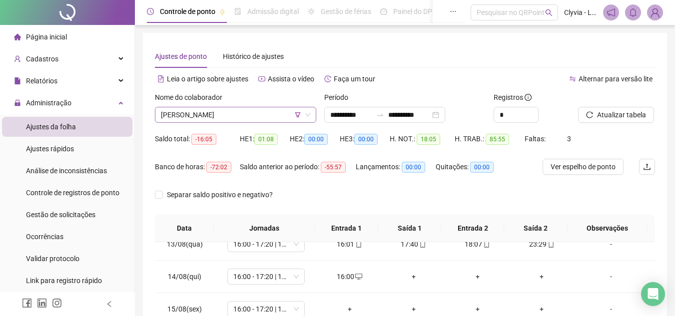
click at [245, 112] on span "[PERSON_NAME]" at bounding box center [235, 114] width 149 height 15
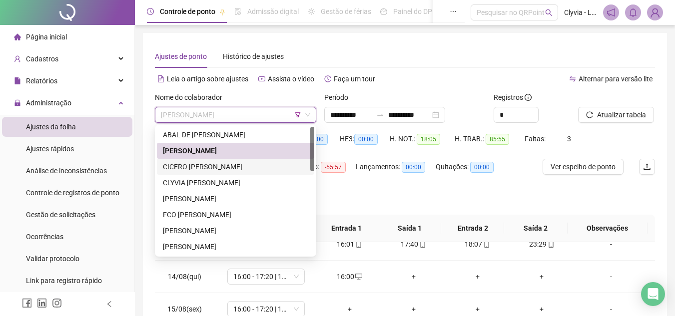
click at [218, 165] on div "CICERO [PERSON_NAME]" at bounding box center [235, 166] width 145 height 11
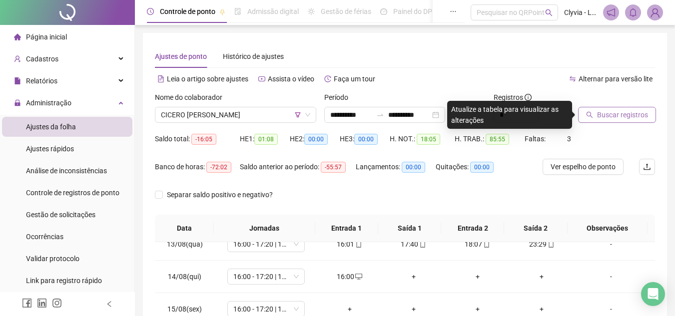
click at [608, 118] on span "Buscar registros" at bounding box center [622, 114] width 51 height 11
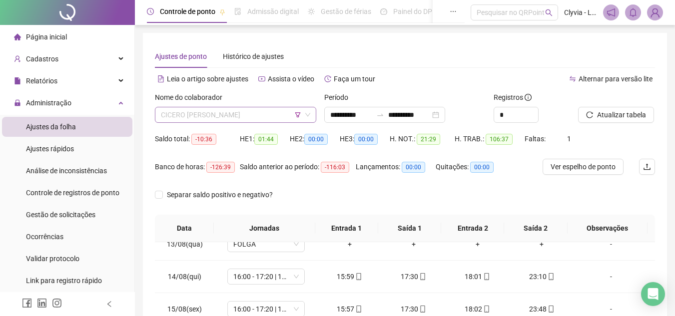
click at [240, 110] on span "CICERO [PERSON_NAME]" at bounding box center [235, 114] width 149 height 15
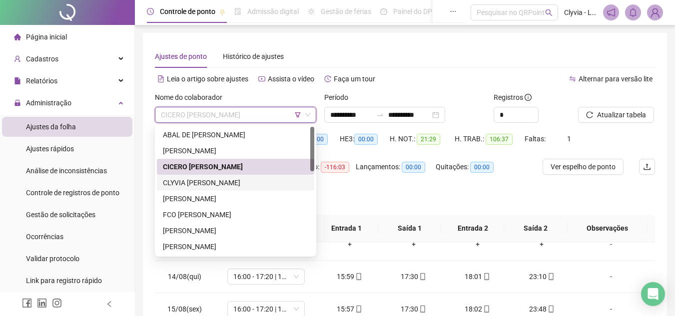
click at [193, 189] on div "CLYVIA [PERSON_NAME]" at bounding box center [235, 183] width 157 height 16
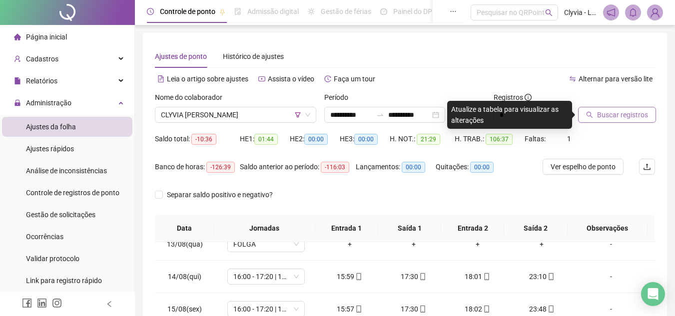
click at [617, 114] on span "Buscar registros" at bounding box center [622, 114] width 51 height 11
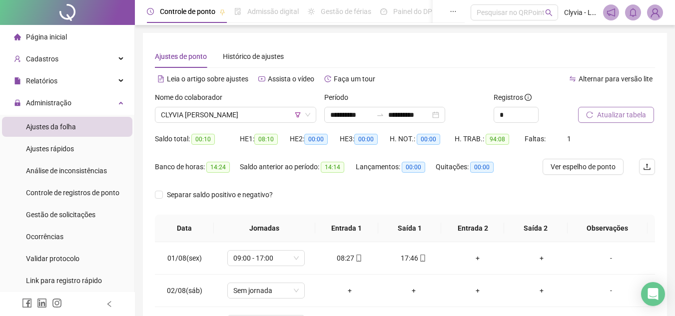
click at [613, 123] on div "Atualizar tabela" at bounding box center [616, 111] width 85 height 39
click at [610, 123] on div "Atualizar tabela" at bounding box center [616, 111] width 85 height 39
click at [619, 114] on span "Atualizar tabela" at bounding box center [621, 114] width 49 height 11
click at [644, 113] on span "Atualizar tabela" at bounding box center [621, 114] width 49 height 11
click at [567, 140] on span "1" at bounding box center [569, 139] width 4 height 8
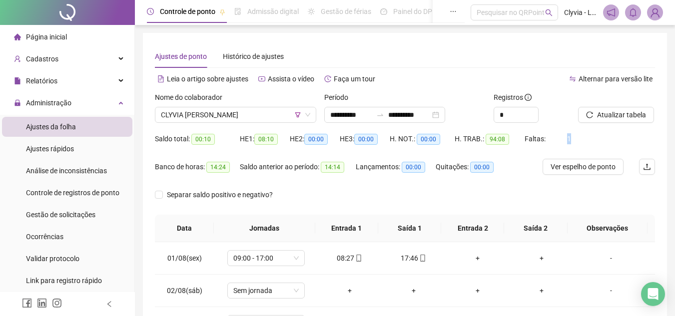
click at [567, 140] on span "1" at bounding box center [569, 139] width 4 height 8
click at [182, 135] on div "Saldo total: 00:10" at bounding box center [197, 138] width 85 height 11
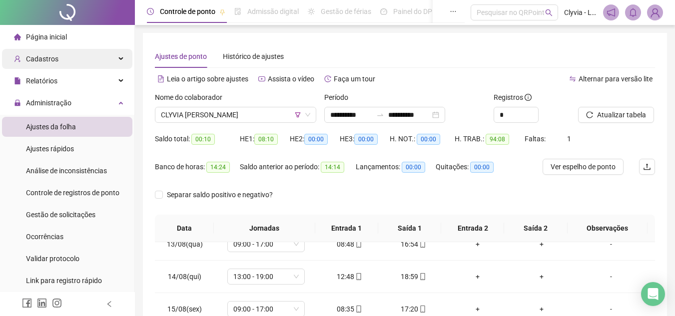
click at [45, 62] on span "Cadastros" at bounding box center [42, 59] width 32 height 8
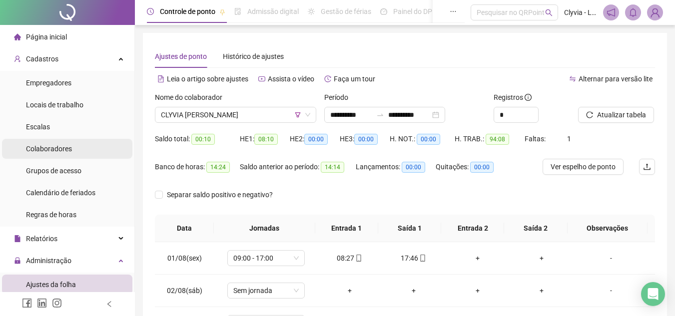
click at [63, 145] on span "Colaboradores" at bounding box center [49, 149] width 46 height 8
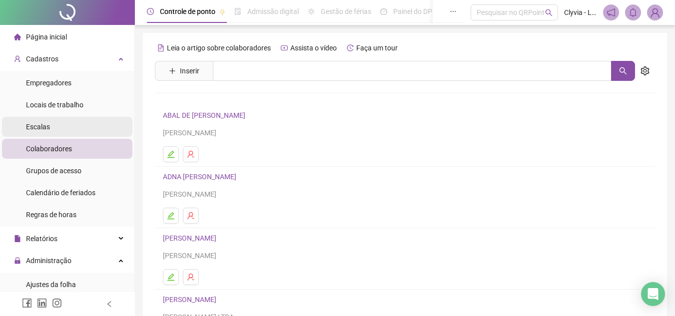
click at [79, 126] on li "Escalas" at bounding box center [67, 127] width 130 height 20
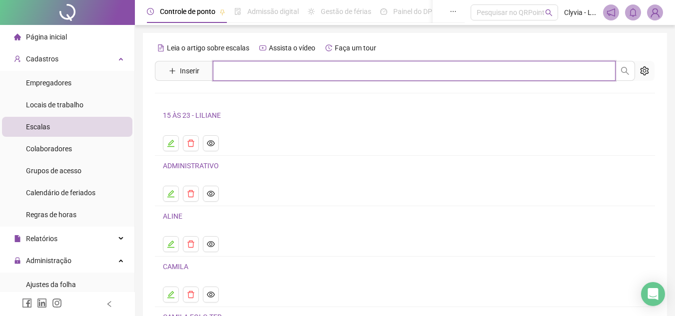
click at [289, 62] on input "text" at bounding box center [414, 71] width 403 height 20
type input "***"
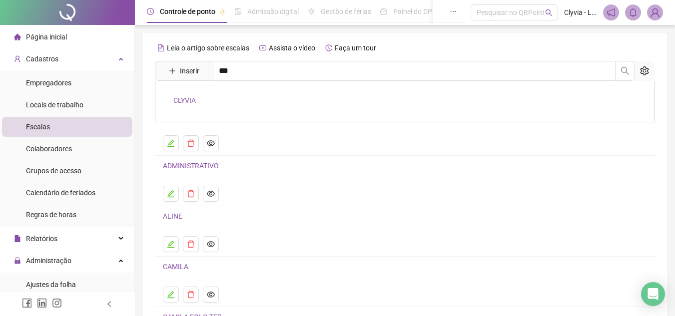
click at [185, 100] on link "CLYVIA" at bounding box center [184, 100] width 22 height 8
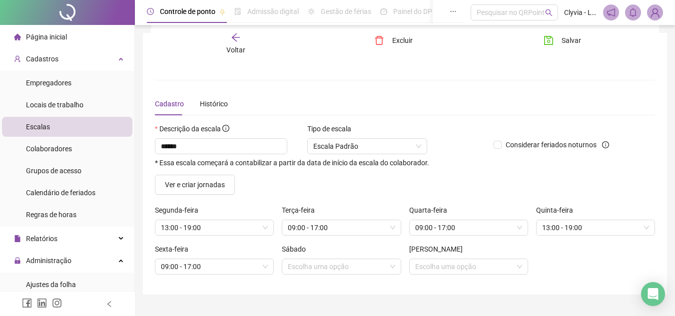
scroll to position [21, 0]
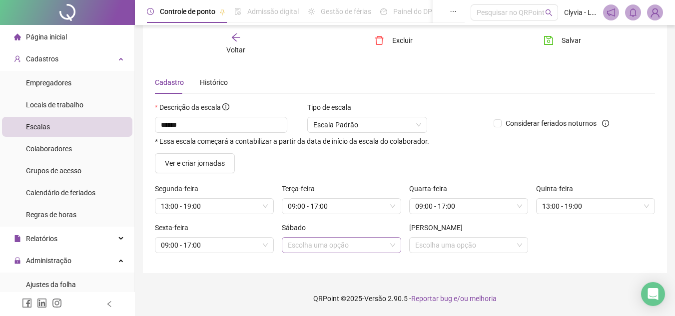
click at [366, 237] on div "Escolha uma opção" at bounding box center [341, 245] width 119 height 16
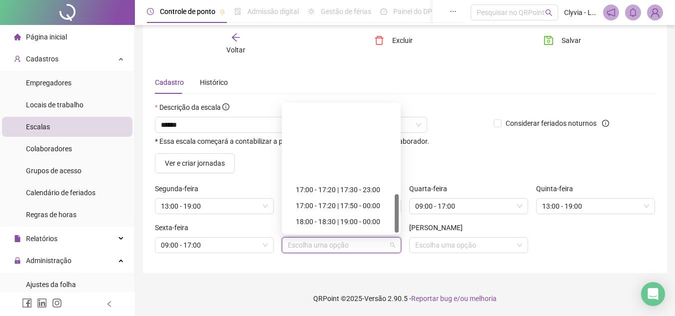
scroll to position [293, 0]
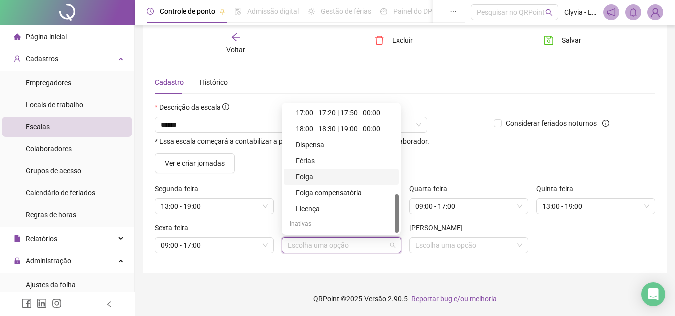
click at [338, 174] on div "Folga" at bounding box center [344, 176] width 97 height 11
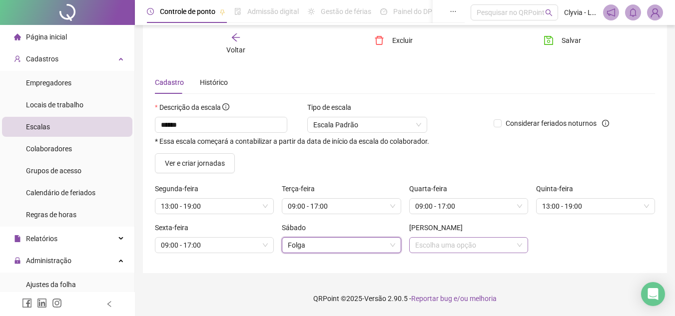
click at [480, 248] on input "search" at bounding box center [464, 245] width 98 height 15
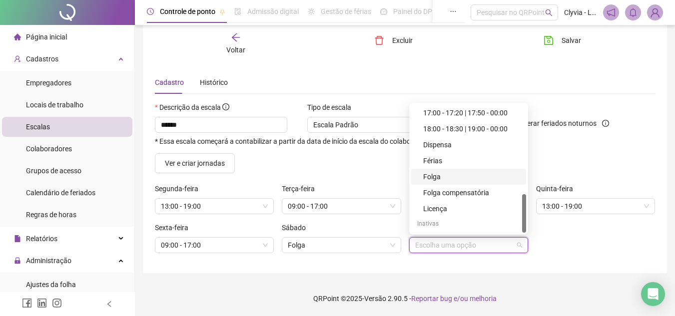
click at [453, 179] on div "Folga" at bounding box center [471, 176] width 97 height 11
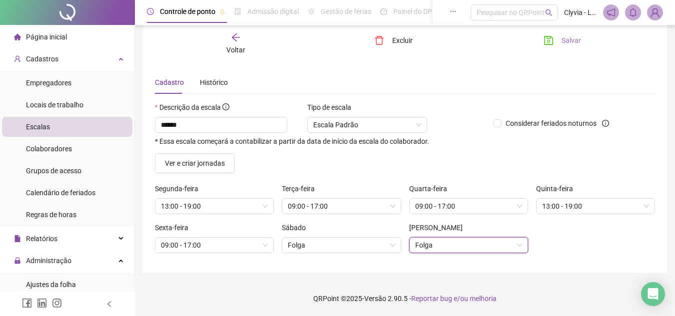
click at [554, 37] on button "Salvar" at bounding box center [562, 40] width 52 height 16
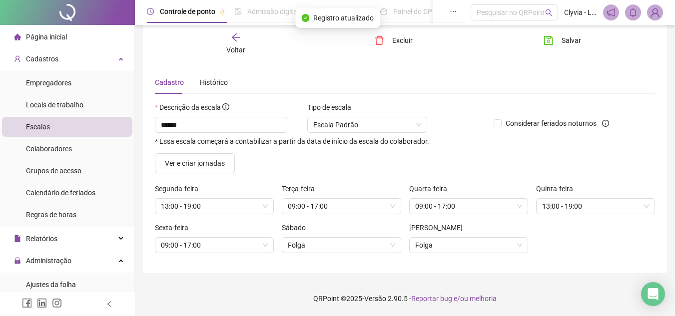
scroll to position [0, 0]
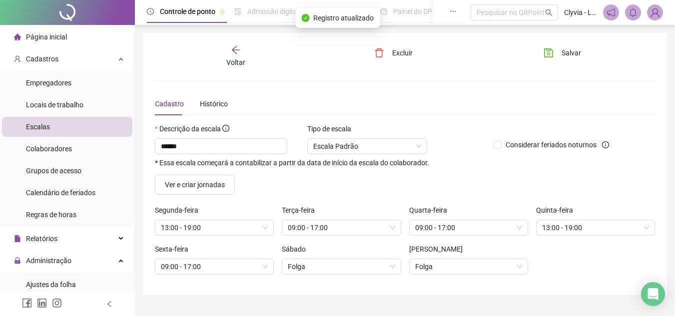
click at [245, 47] on div "Voltar" at bounding box center [235, 56] width 77 height 23
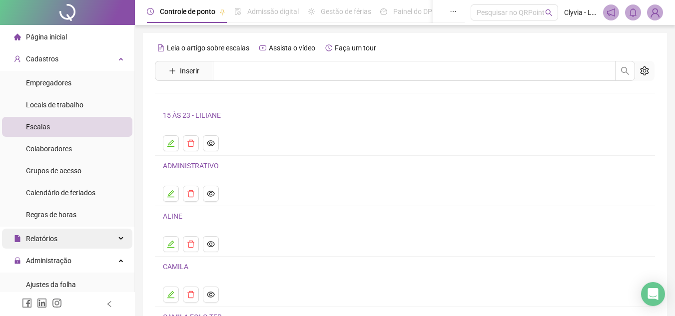
click at [47, 242] on span "Relatórios" at bounding box center [41, 239] width 31 height 8
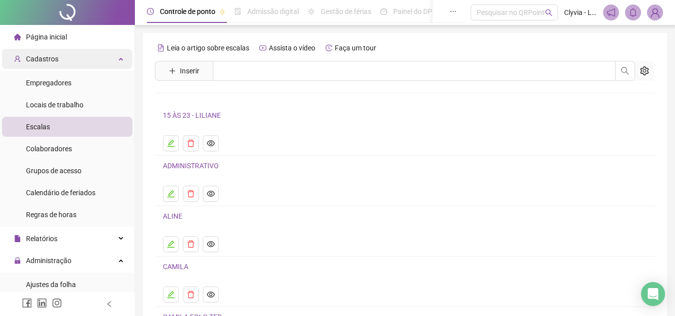
click at [94, 56] on div "Cadastros" at bounding box center [67, 59] width 130 height 20
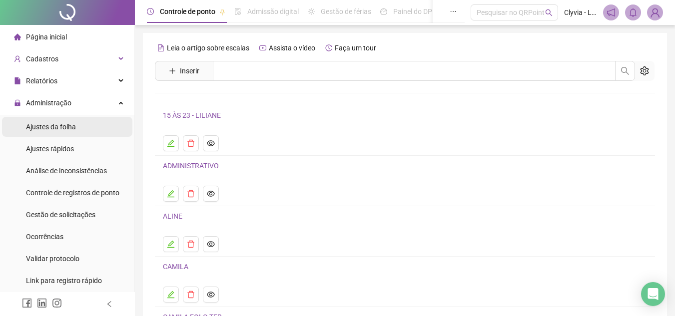
click at [61, 121] on div "Ajustes da folha" at bounding box center [51, 127] width 50 height 20
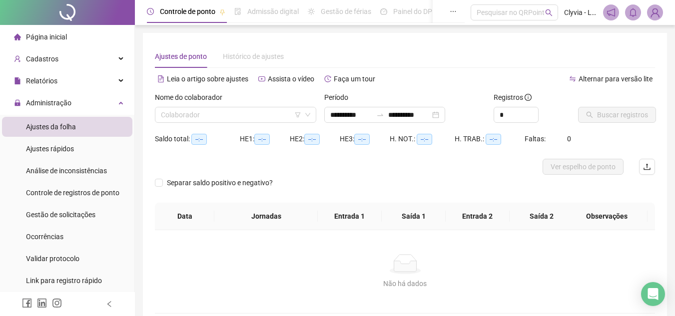
type input "**********"
click at [296, 112] on icon "filter" at bounding box center [298, 115] width 6 height 6
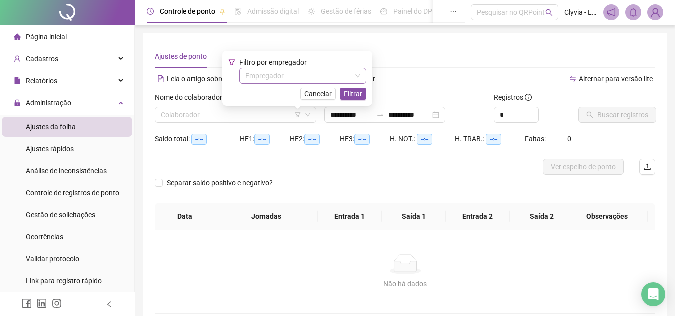
click at [302, 73] on input "search" at bounding box center [298, 75] width 106 height 15
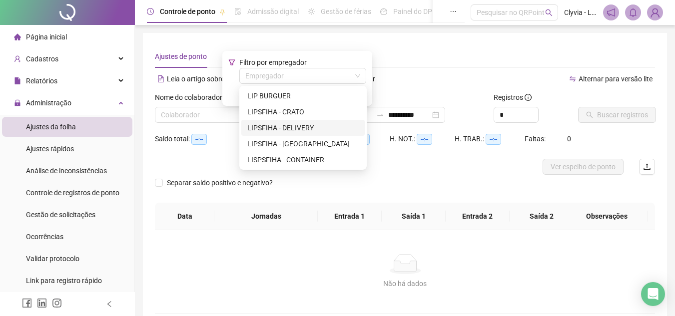
click at [295, 133] on div "LIPSFIHA - DELIVERY" at bounding box center [302, 127] width 111 height 11
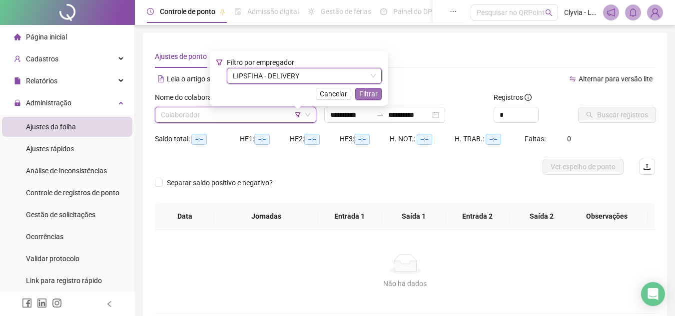
click at [371, 93] on span "Filtrar" at bounding box center [368, 93] width 18 height 11
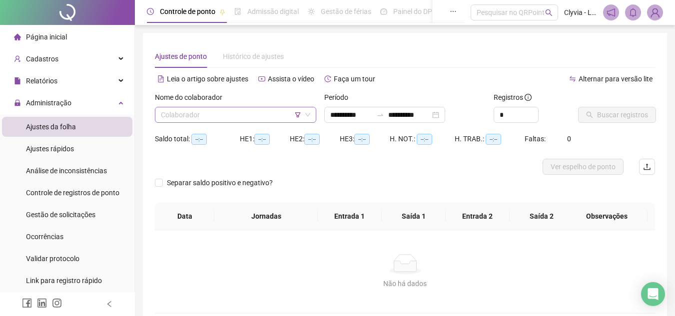
click at [255, 111] on input "search" at bounding box center [231, 114] width 140 height 15
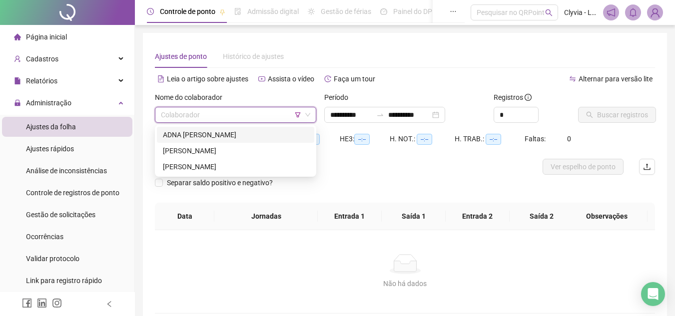
click at [255, 139] on div "ADNA KESIA CORREIA DA SILVA" at bounding box center [235, 134] width 145 height 11
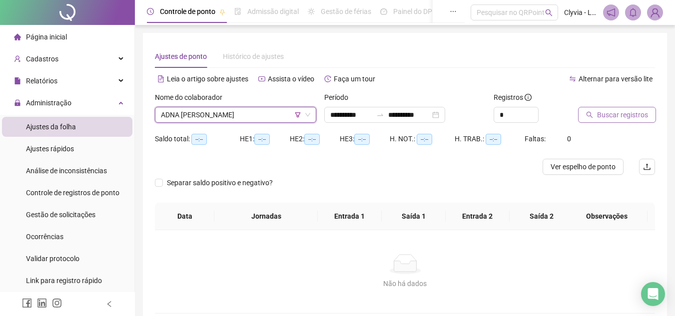
click at [608, 115] on span "Buscar registros" at bounding box center [622, 114] width 51 height 11
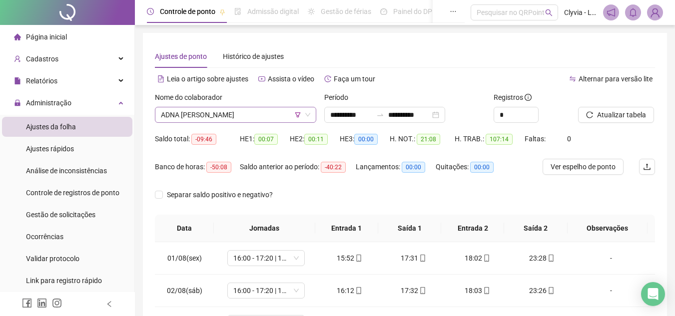
click at [272, 116] on span "ADNA KESIA CORREIA DA SILVA" at bounding box center [235, 114] width 149 height 15
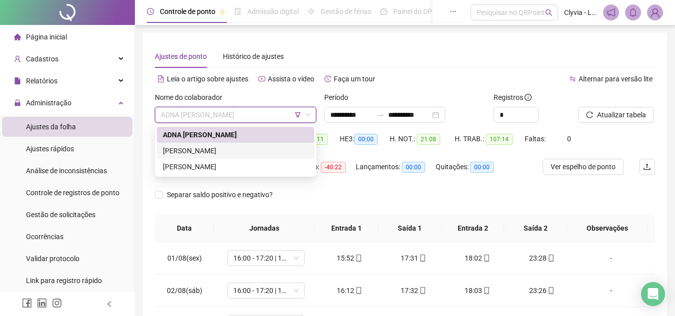
click at [227, 156] on div "LILIANE SILVA DO NASCIMENTO" at bounding box center [235, 150] width 145 height 11
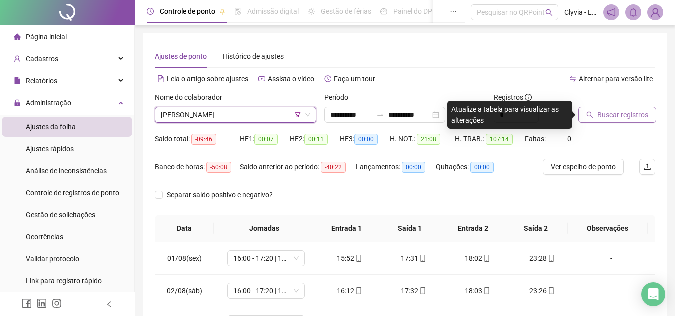
click at [639, 116] on span "Buscar registros" at bounding box center [622, 114] width 51 height 11
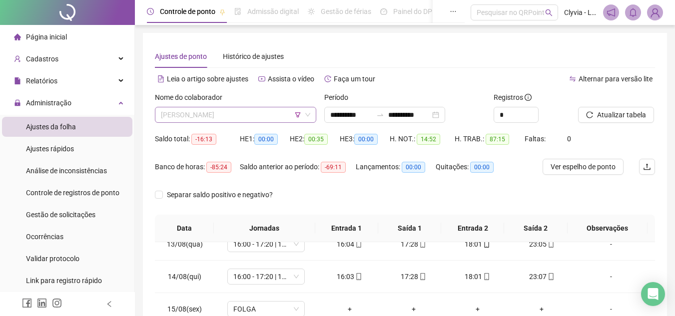
click at [263, 117] on span "LILIANE SILVA DO NASCIMENTO" at bounding box center [235, 114] width 149 height 15
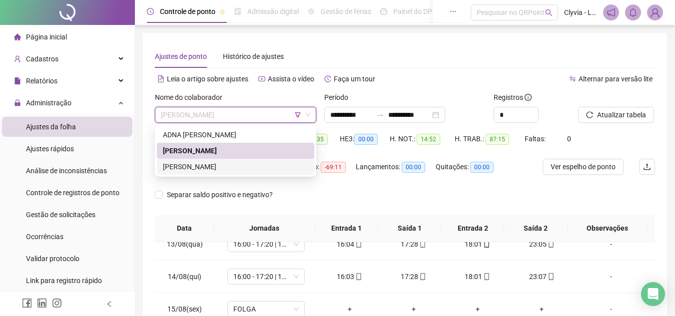
click at [257, 171] on div "MEURYAN THIFFANY CARDOSO DUARTE" at bounding box center [235, 166] width 145 height 11
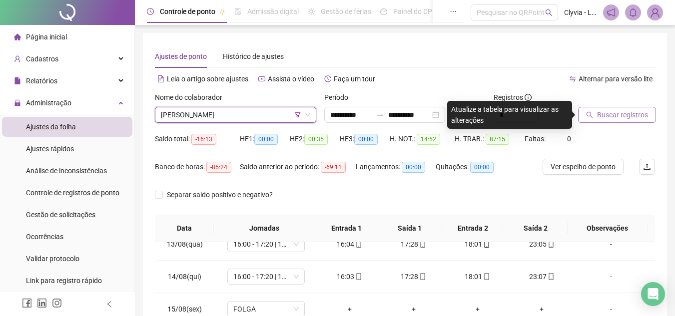
click at [594, 113] on button "Buscar registros" at bounding box center [617, 115] width 78 height 16
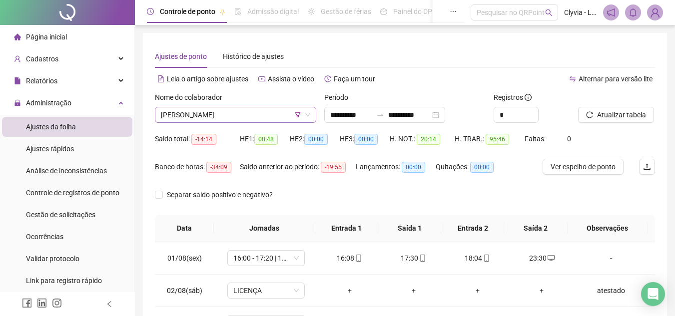
click at [228, 119] on span "MEURYAN THIFFANY CARDOSO DUARTE" at bounding box center [235, 114] width 149 height 15
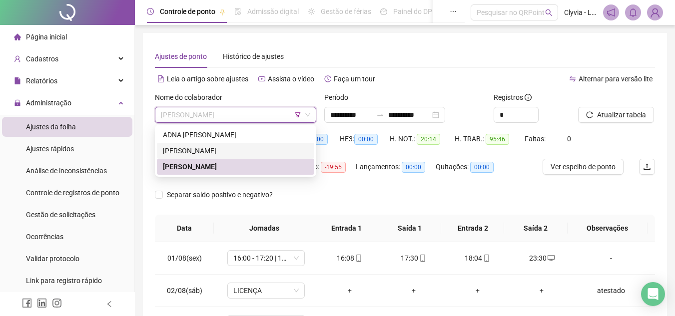
click at [226, 151] on div "LILIANE SILVA DO NASCIMENTO" at bounding box center [235, 150] width 145 height 11
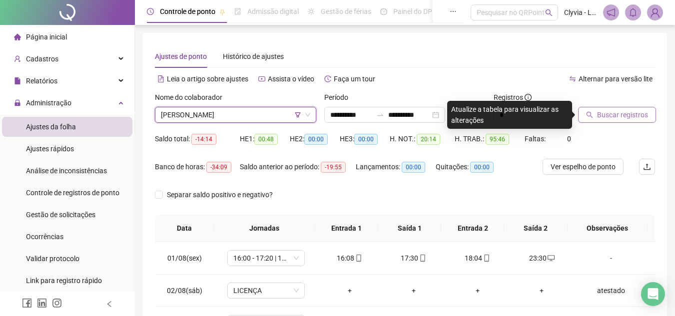
click at [590, 118] on icon "search" at bounding box center [589, 114] width 7 height 7
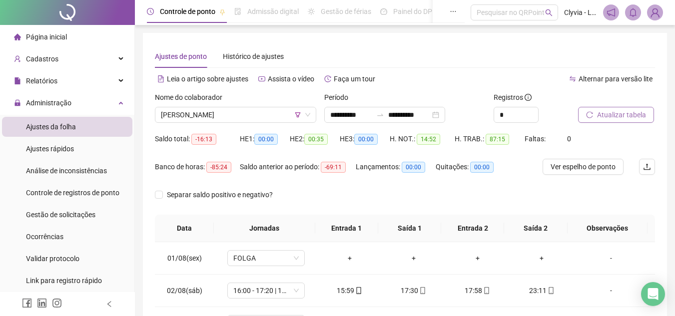
click at [275, 127] on div "Nome do colaborador LILIANE SILVA DO NASCIMENTO" at bounding box center [235, 111] width 169 height 39
click at [275, 116] on span "LILIANE SILVA DO NASCIMENTO" at bounding box center [235, 114] width 149 height 15
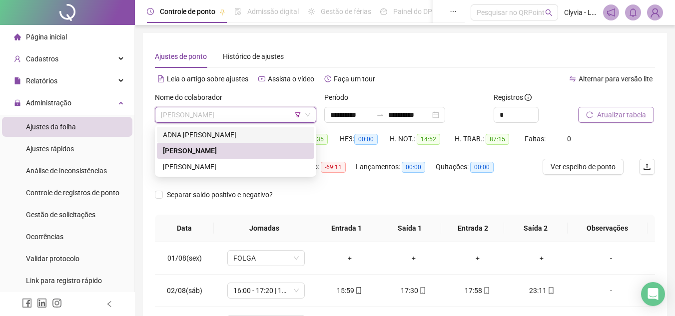
click at [251, 133] on div "ADNA KESIA CORREIA DA SILVA" at bounding box center [235, 134] width 145 height 11
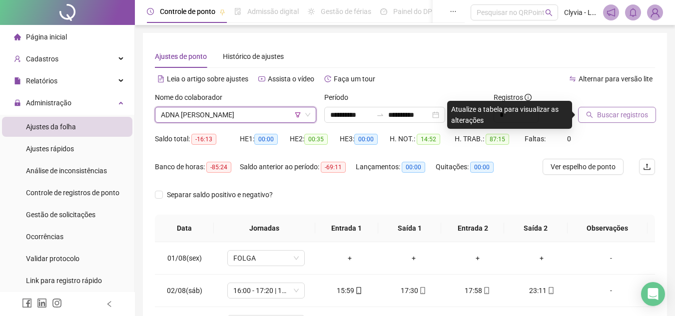
click at [310, 115] on icon "down" at bounding box center [308, 115] width 6 height 6
click at [282, 115] on span "ADNA KESIA CORREIA DA SILVA" at bounding box center [235, 114] width 149 height 15
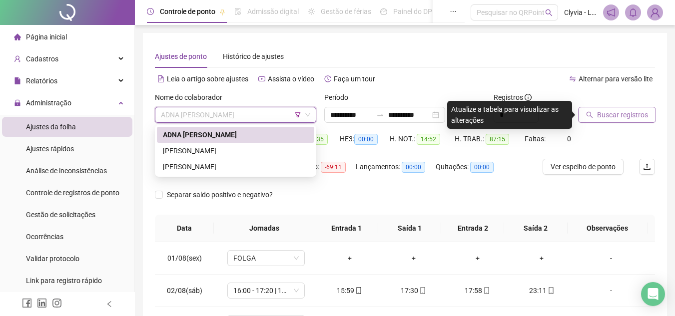
click at [299, 116] on icon "filter" at bounding box center [297, 114] width 5 height 5
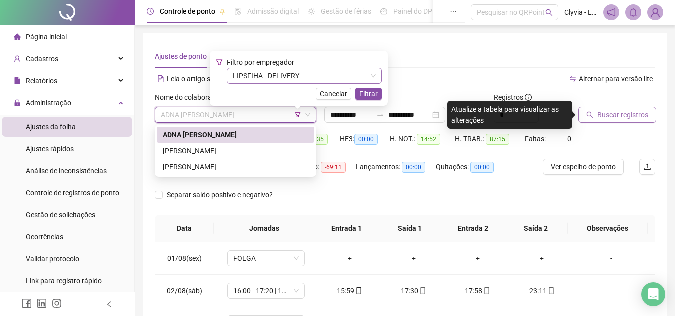
click at [337, 73] on span "LIPSFIHA - DELIVERY" at bounding box center [304, 75] width 143 height 15
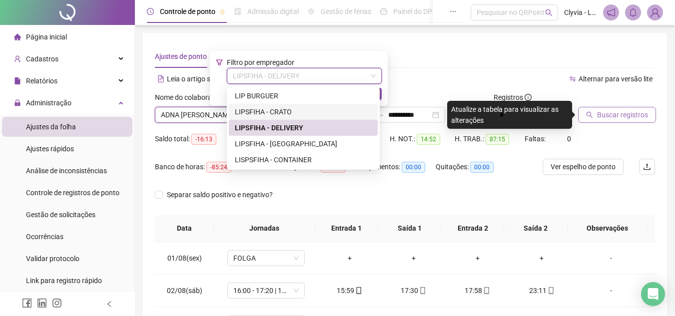
click at [301, 107] on div "LIPSFIHA - CRATO" at bounding box center [303, 111] width 137 height 11
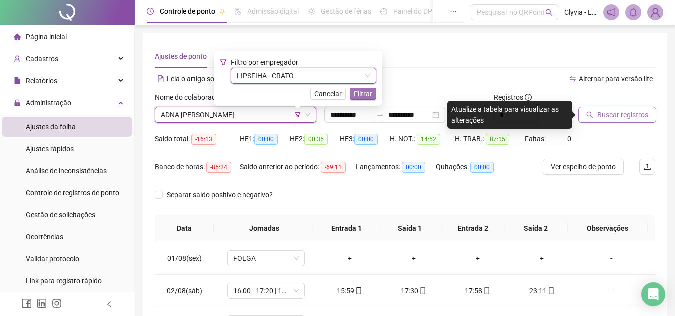
click at [367, 90] on span "Filtrar" at bounding box center [363, 93] width 18 height 11
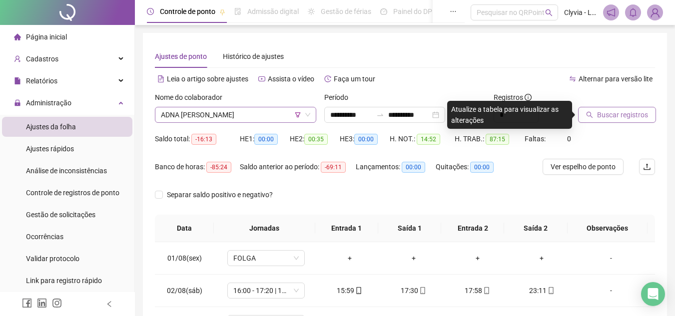
click at [284, 111] on span "ADNA KESIA CORREIA DA SILVA" at bounding box center [235, 114] width 149 height 15
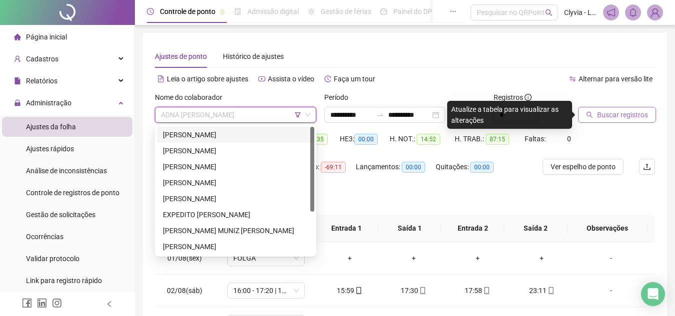
click at [262, 136] on div "ALINE KELLY DE MORAIS" at bounding box center [235, 134] width 145 height 11
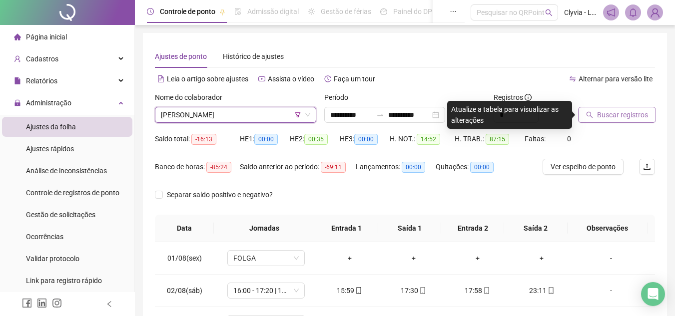
click at [593, 111] on icon "search" at bounding box center [589, 114] width 7 height 7
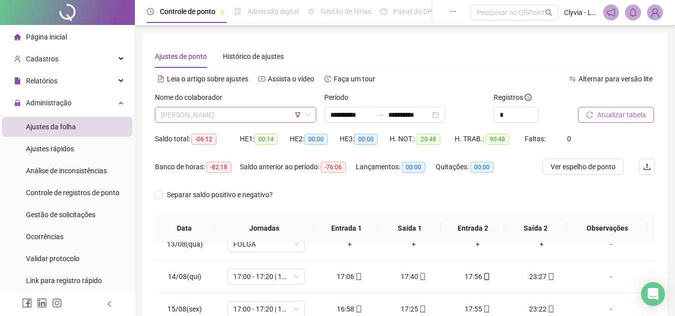
click at [263, 117] on span "ALINE KELLY DE MORAIS" at bounding box center [235, 114] width 149 height 15
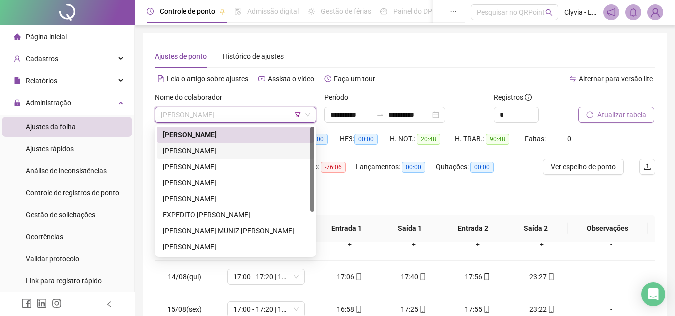
click at [256, 149] on div "CARLA DAIANE DE SOUZA" at bounding box center [235, 150] width 145 height 11
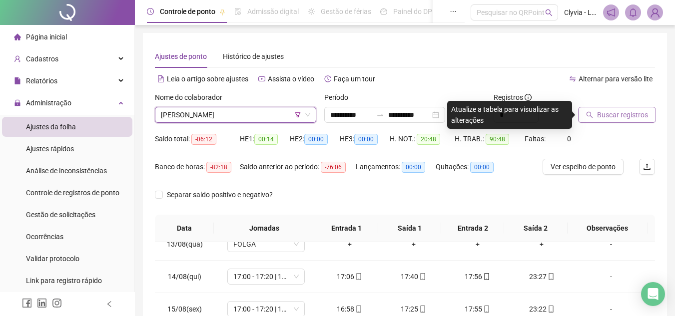
click at [621, 113] on span "Buscar registros" at bounding box center [622, 114] width 51 height 11
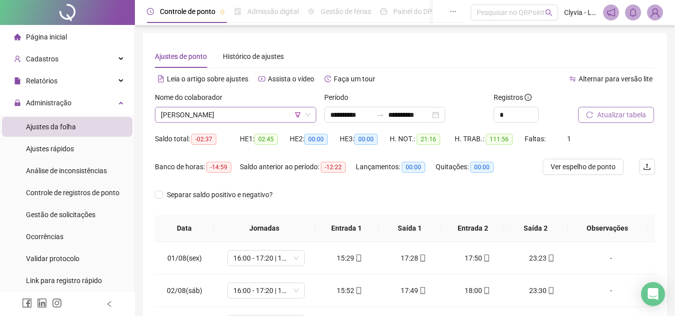
click at [241, 114] on span "CARLA DAIANE DE SOUZA" at bounding box center [235, 114] width 149 height 15
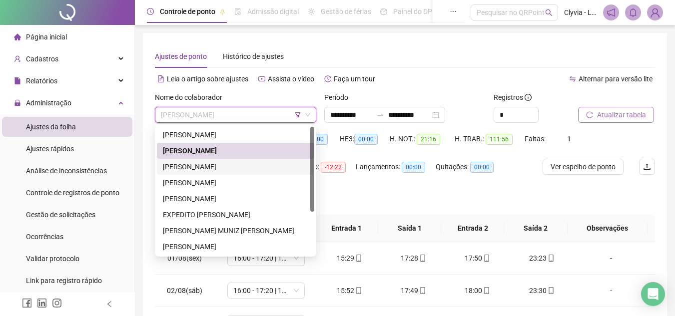
click at [232, 168] on div "DAVID DOS SANTOS MACIEL" at bounding box center [235, 166] width 145 height 11
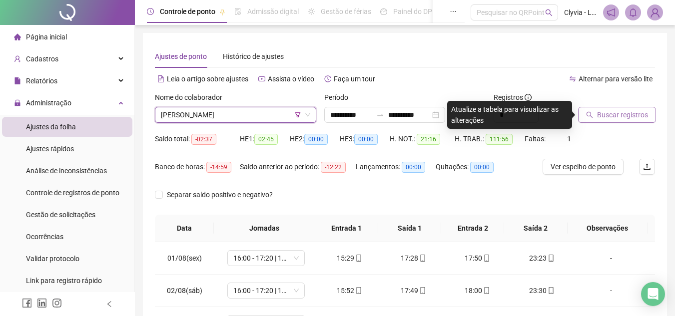
click at [628, 101] on div at bounding box center [604, 99] width 52 height 15
drag, startPoint x: 635, startPoint y: 105, endPoint x: 638, endPoint y: 99, distance: 6.0
click at [637, 101] on div "Buscar registros" at bounding box center [616, 107] width 77 height 31
click at [647, 107] on button "Buscar registros" at bounding box center [617, 115] width 78 height 16
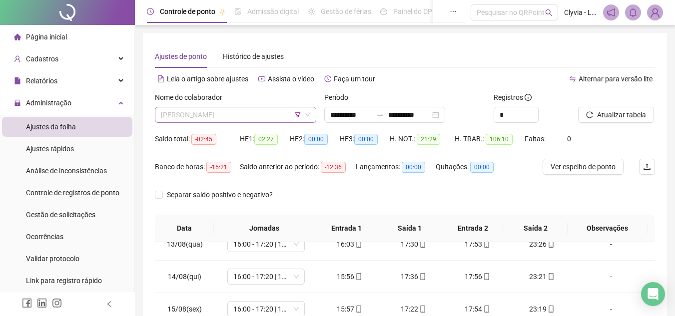
click at [253, 108] on span "DAVID DOS SANTOS MACIEL" at bounding box center [235, 114] width 149 height 15
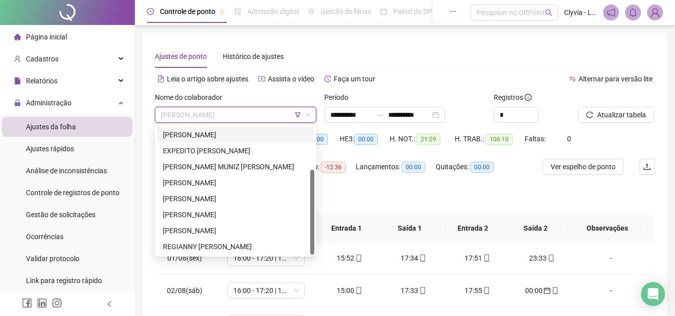
click at [253, 122] on div "DAVID DOS SANTOS MACIEL" at bounding box center [235, 115] width 161 height 16
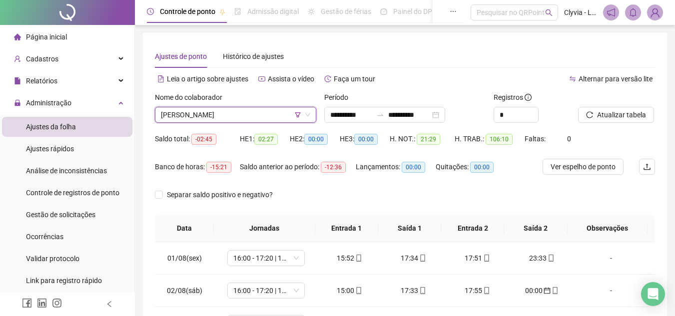
click at [248, 114] on span "DAVID DOS SANTOS MACIEL" at bounding box center [235, 114] width 149 height 15
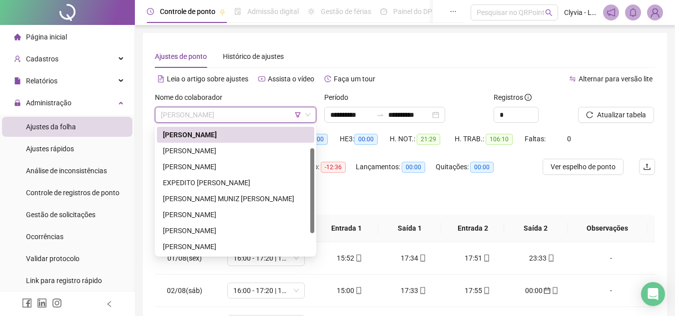
click at [249, 133] on div "DAVID DOS SANTOS MACIEL" at bounding box center [235, 134] width 145 height 11
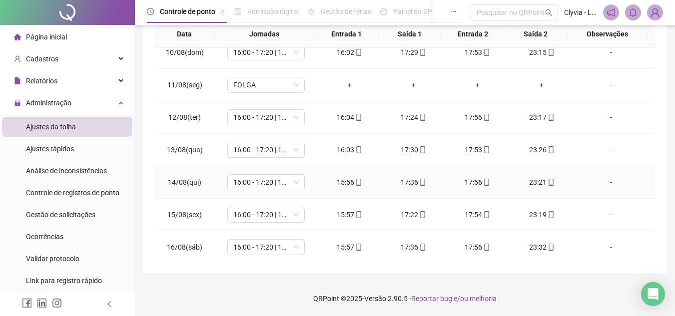
scroll to position [0, 0]
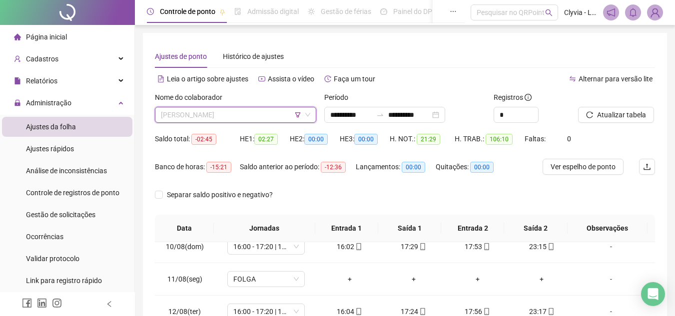
click at [236, 120] on span "DAVID DOS SANTOS MACIEL" at bounding box center [235, 114] width 149 height 15
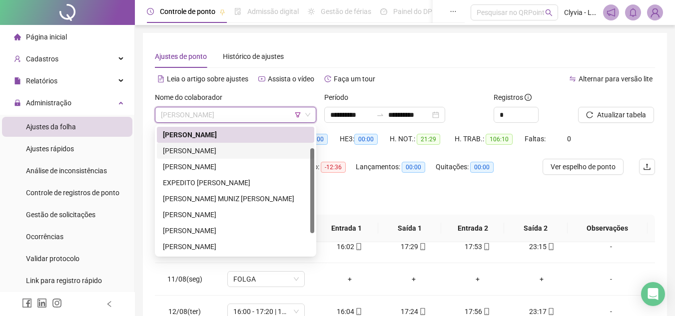
click at [232, 158] on div "EDNOLIA DE OLIVEIRA CUNHA" at bounding box center [235, 151] width 157 height 16
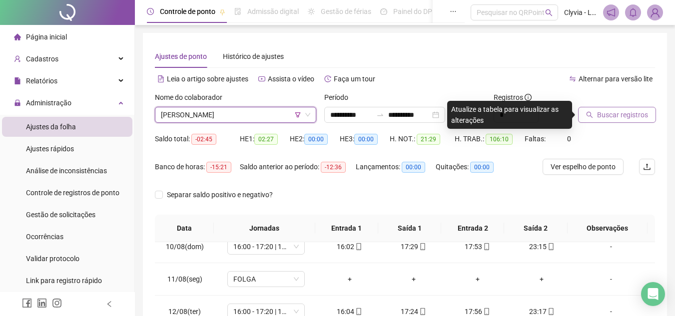
click at [602, 109] on span "Buscar registros" at bounding box center [622, 114] width 51 height 11
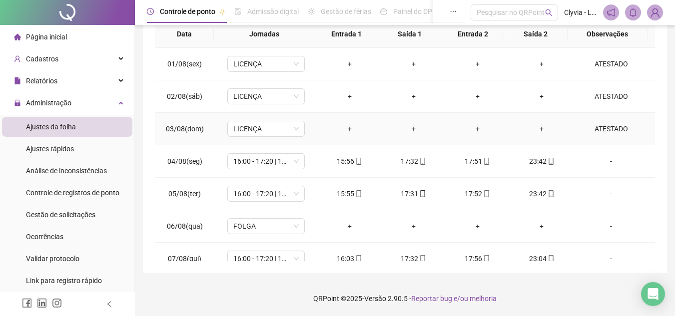
scroll to position [200, 0]
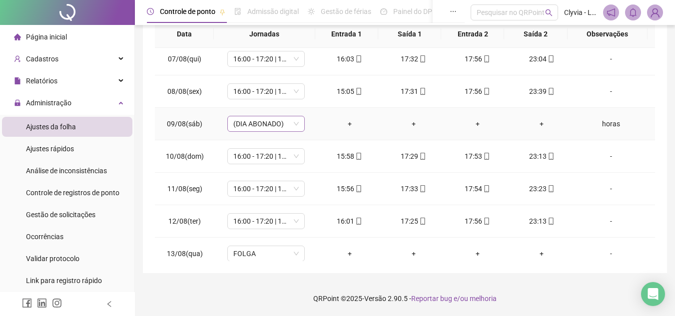
click at [258, 126] on span "(DIA ABONADO)" at bounding box center [265, 123] width 65 height 15
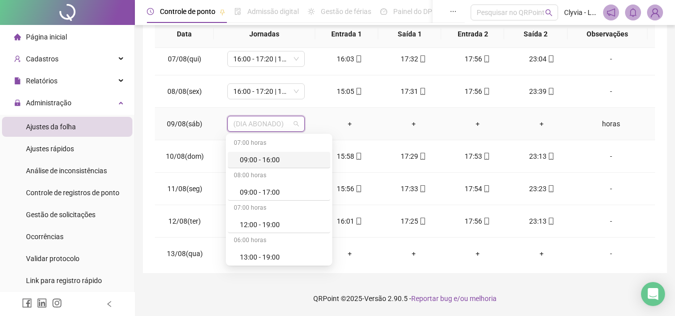
click at [258, 126] on span "(DIA ABONADO)" at bounding box center [265, 123] width 65 height 15
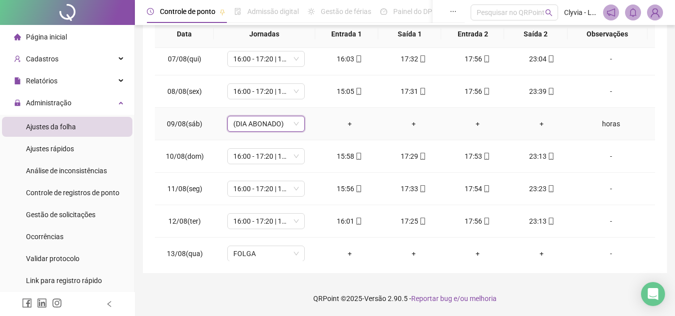
click at [613, 128] on div "horas" at bounding box center [611, 123] width 59 height 11
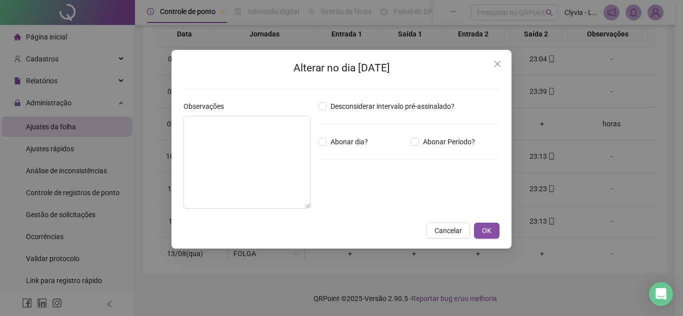
type textarea "*****"
click at [351, 145] on span "Abonar dia?" at bounding box center [348, 141] width 45 height 11
click at [485, 228] on span "OK" at bounding box center [486, 230] width 9 height 11
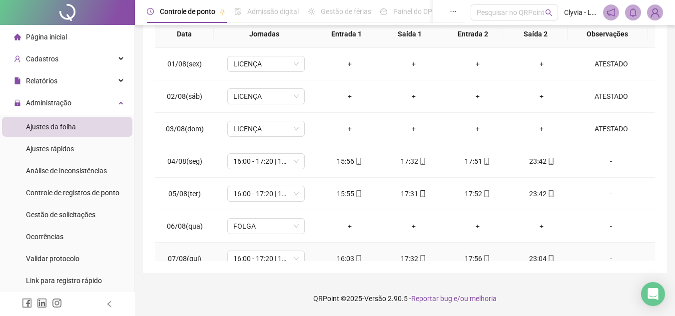
scroll to position [100, 0]
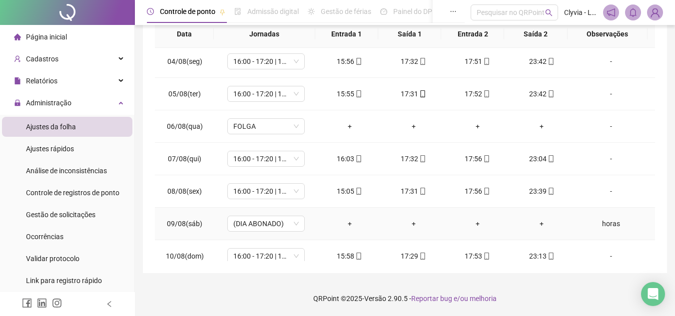
click at [604, 221] on div "horas" at bounding box center [611, 223] width 59 height 11
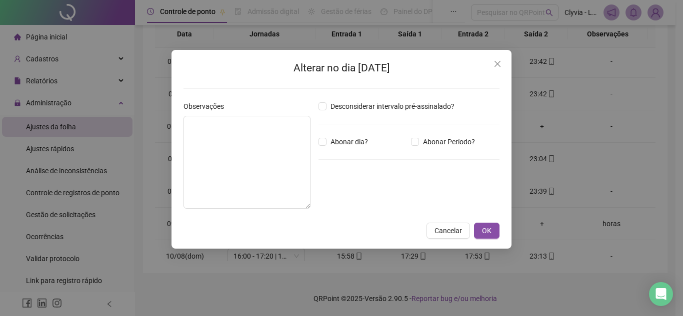
type textarea "*****"
click at [633, 149] on div "Alterar no dia 09/08/2025 Observações ***** Desconsiderar intervalo pré-assinal…" at bounding box center [341, 158] width 683 height 316
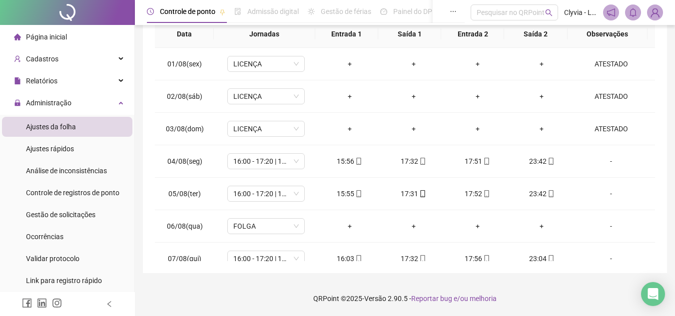
scroll to position [0, 0]
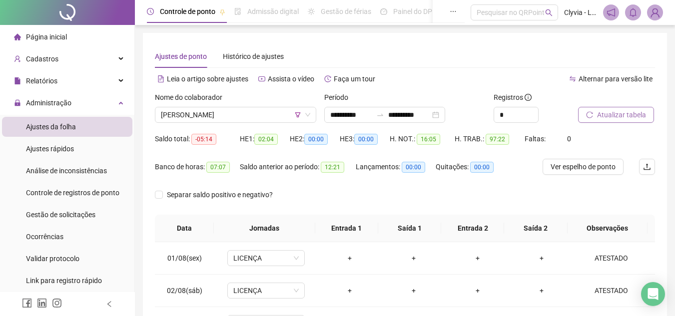
click at [622, 120] on span "Atualizar tabela" at bounding box center [621, 114] width 49 height 11
click at [616, 121] on button "Atualizar tabela" at bounding box center [616, 115] width 76 height 16
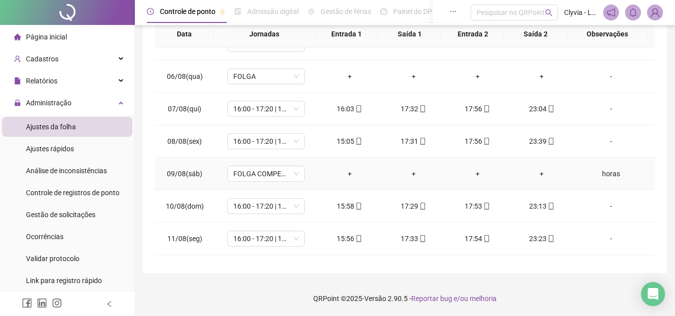
click at [608, 182] on td "horas" at bounding box center [614, 174] width 81 height 32
click at [605, 177] on div "horas" at bounding box center [611, 173] width 59 height 11
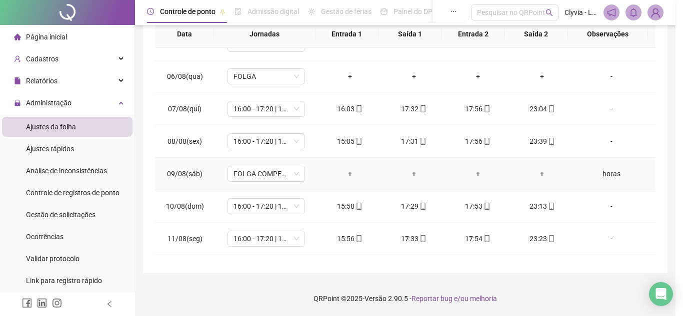
type textarea "*****"
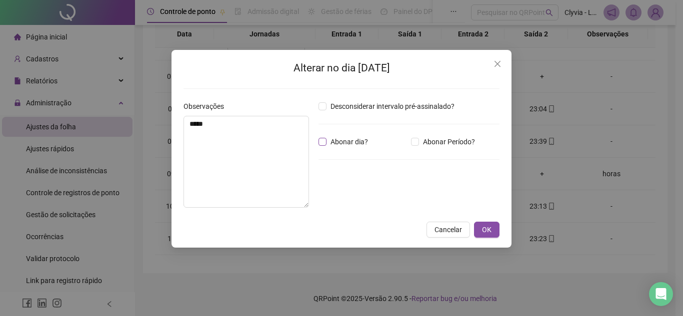
click at [352, 141] on span "Abonar dia?" at bounding box center [348, 141] width 45 height 11
click at [488, 235] on span "OK" at bounding box center [486, 229] width 9 height 11
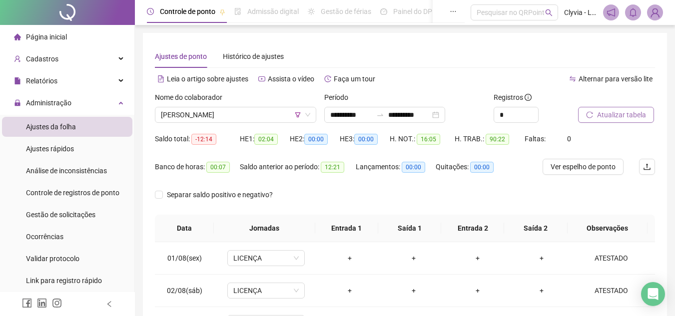
click at [615, 114] on span "Atualizar tabela" at bounding box center [621, 114] width 49 height 11
